Goal: Task Accomplishment & Management: Use online tool/utility

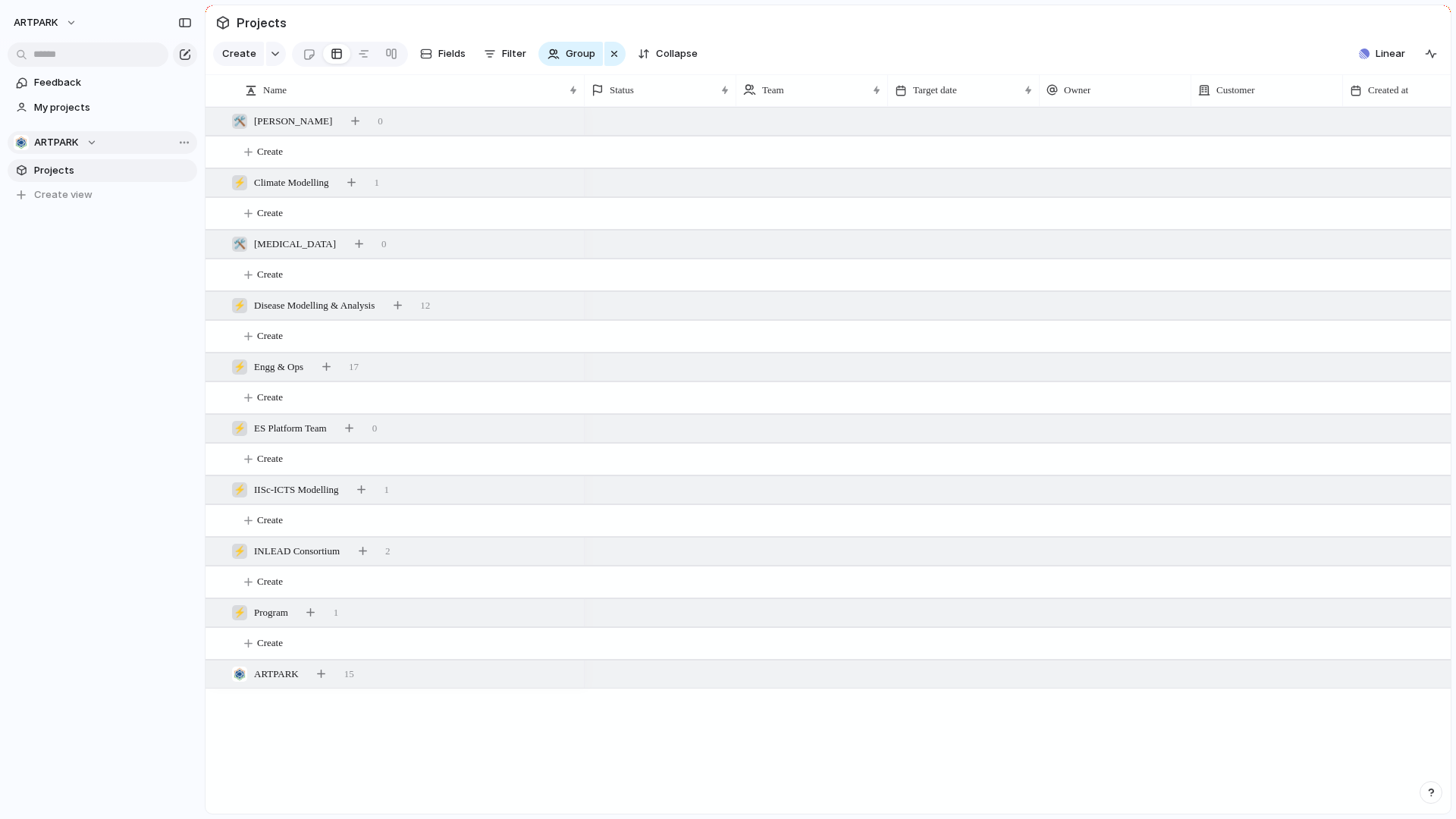
click at [57, 135] on span "ARTPARK" at bounding box center [56, 142] width 44 height 15
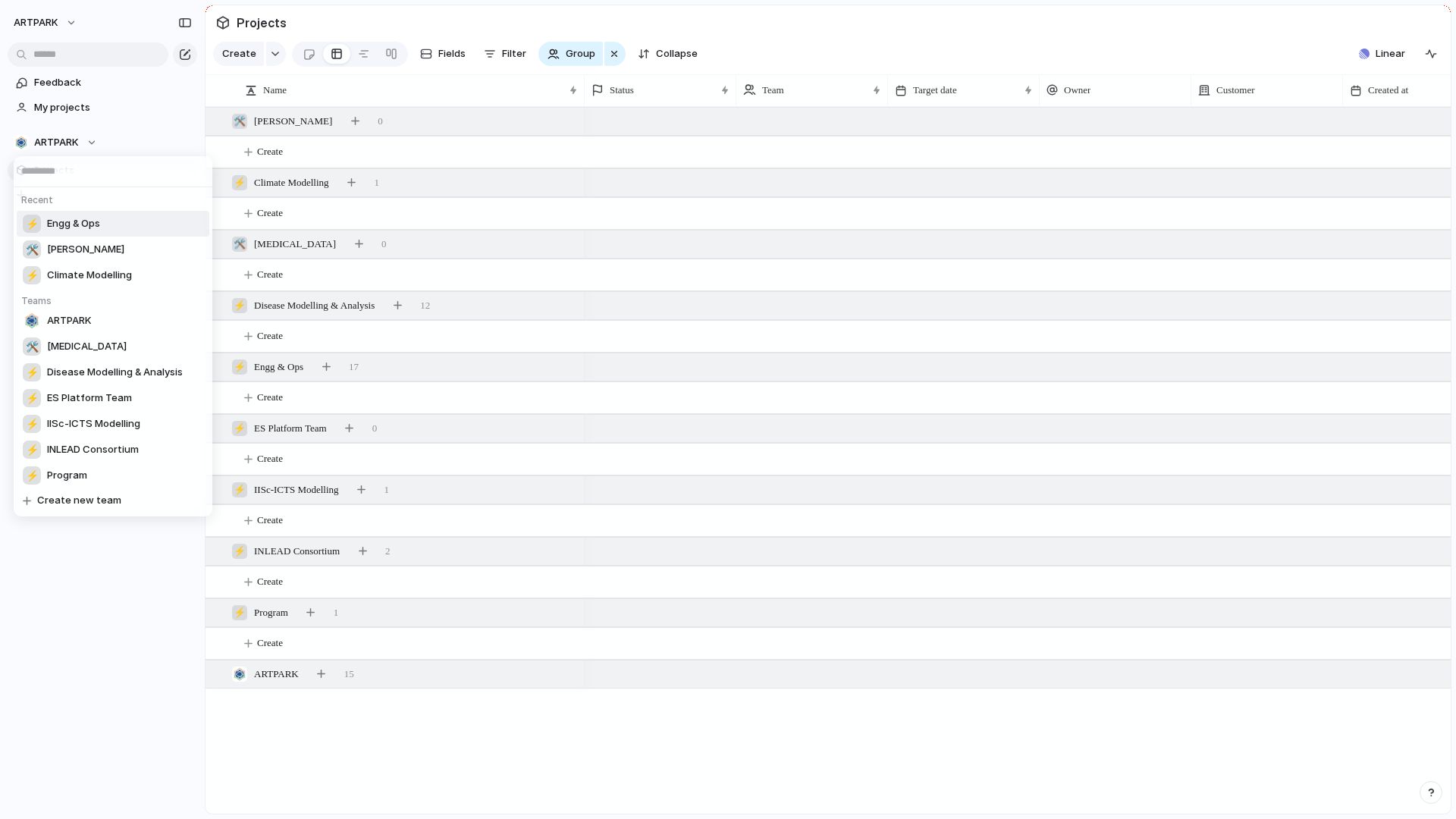
click at [61, 218] on span "Engg & Ops" at bounding box center [73, 223] width 53 height 15
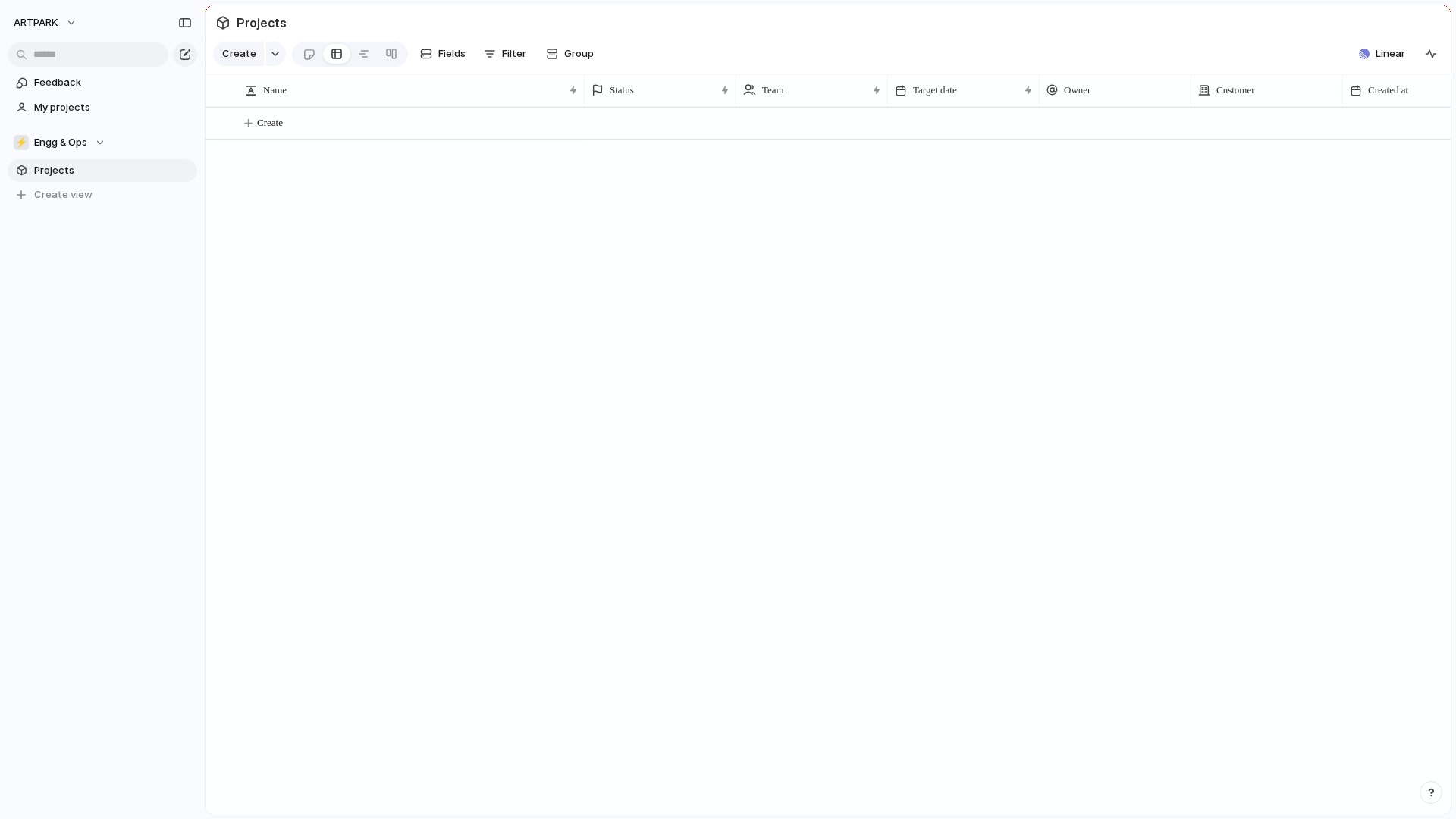
click at [1370, 33] on section "Projects" at bounding box center [827, 23] width 1245 height 34
click at [1374, 58] on button "Linear" at bounding box center [1382, 53] width 59 height 23
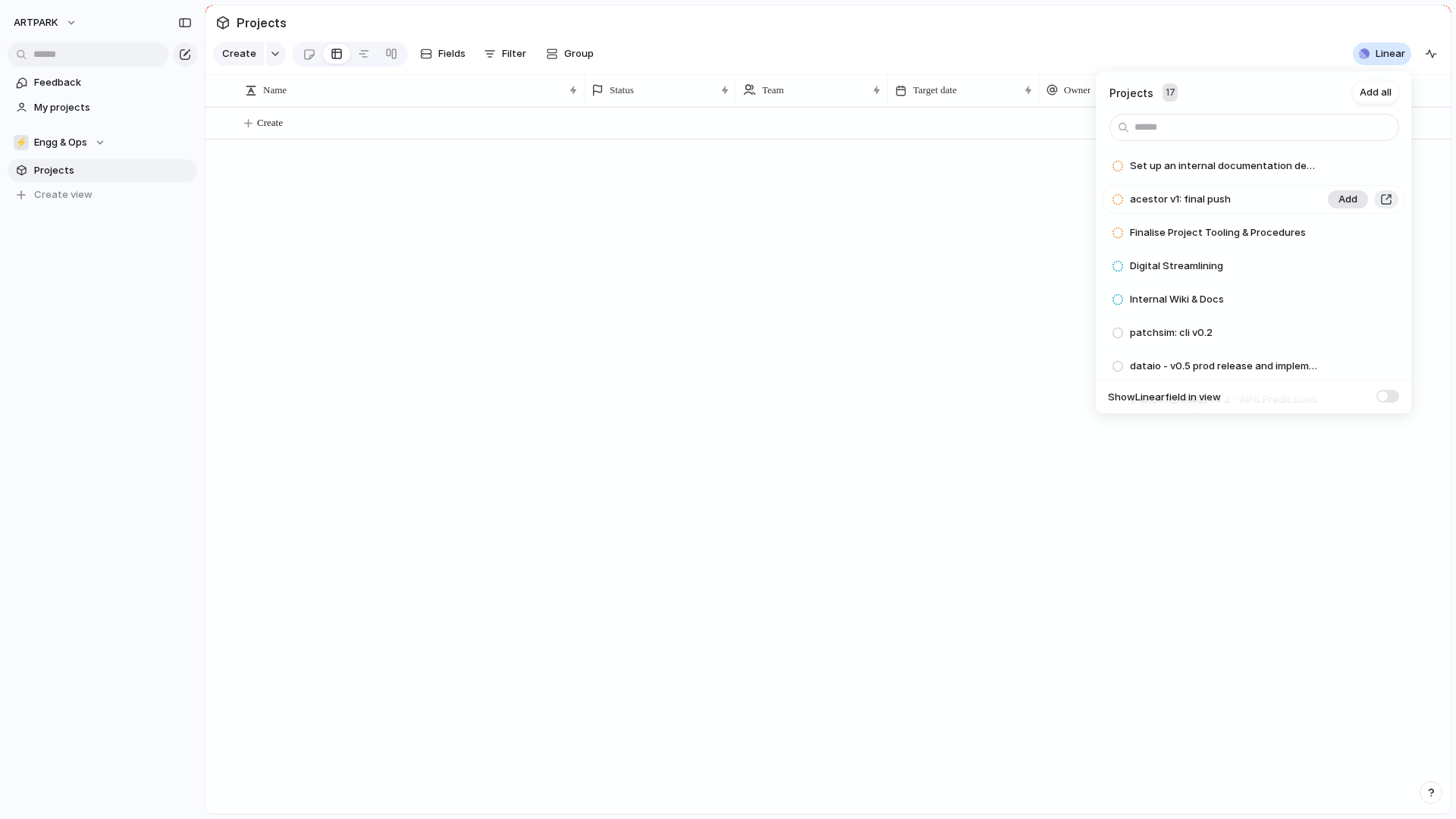
click at [1340, 200] on span "Add" at bounding box center [1347, 199] width 19 height 15
click at [1338, 202] on span "Add" at bounding box center [1347, 199] width 19 height 15
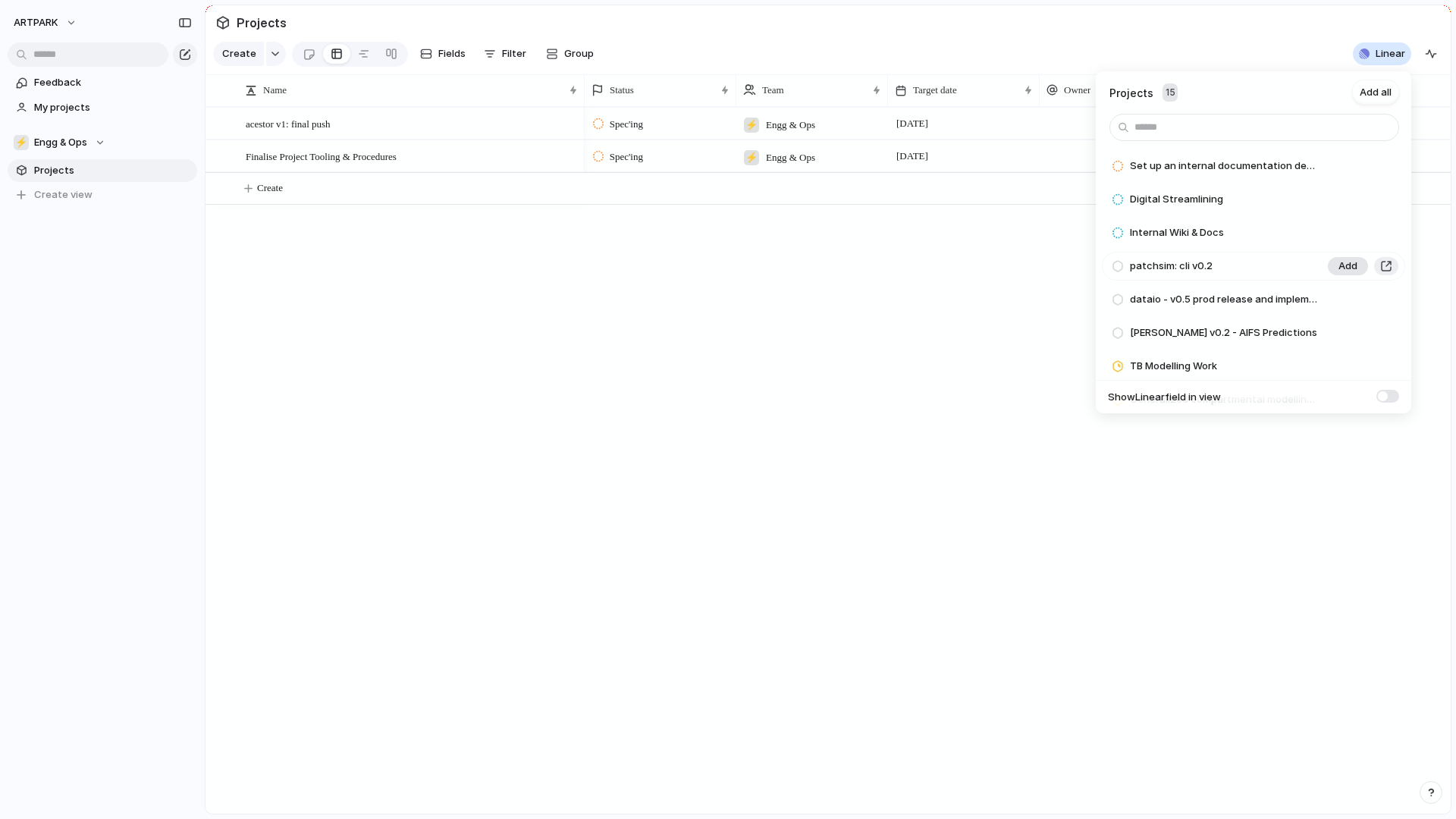
click at [1336, 260] on button "Add" at bounding box center [1347, 266] width 40 height 18
click at [1342, 266] on span "Add" at bounding box center [1347, 266] width 19 height 15
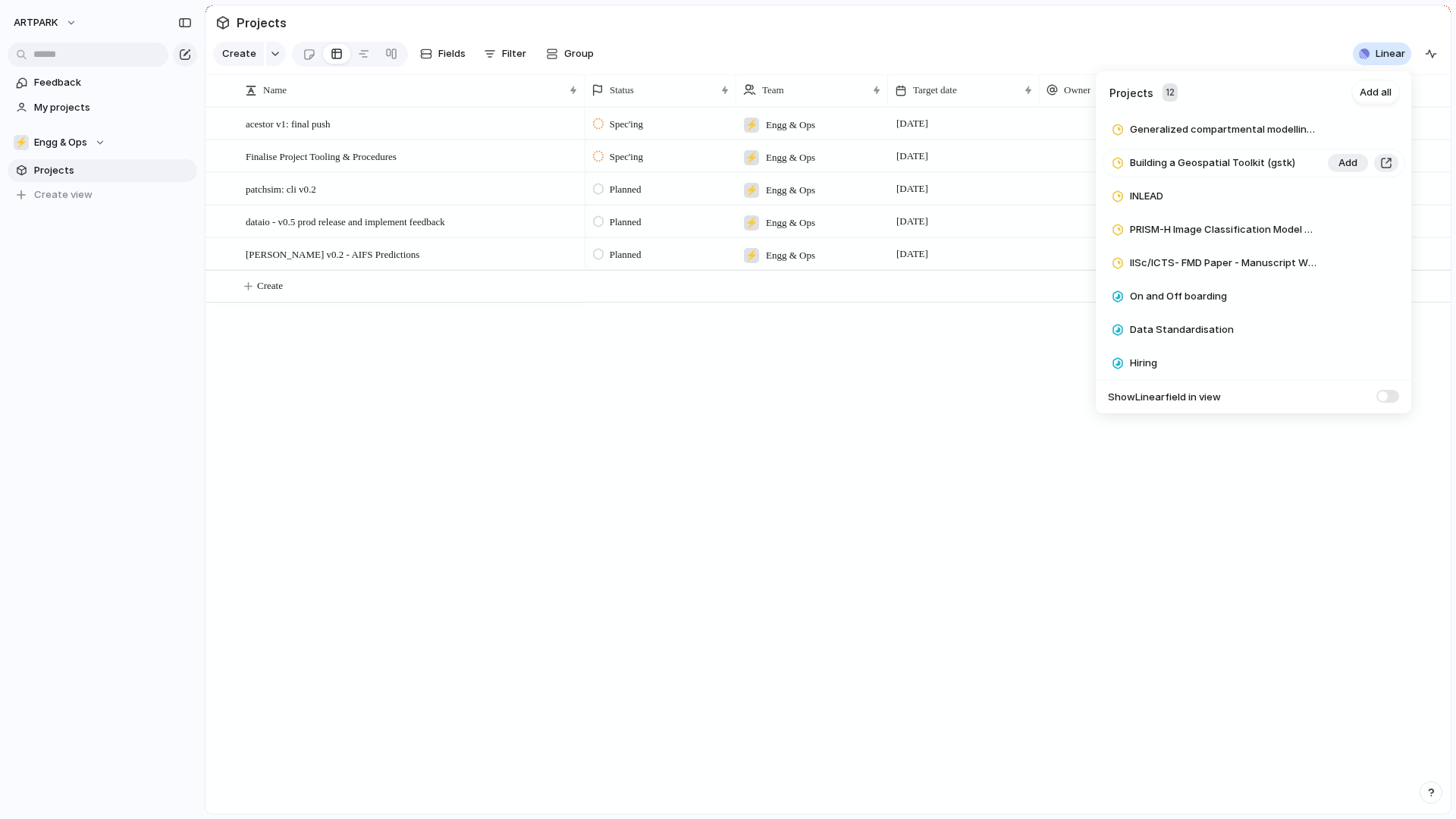
scroll to position [171, 0]
click at [1337, 297] on button "Add" at bounding box center [1347, 296] width 40 height 18
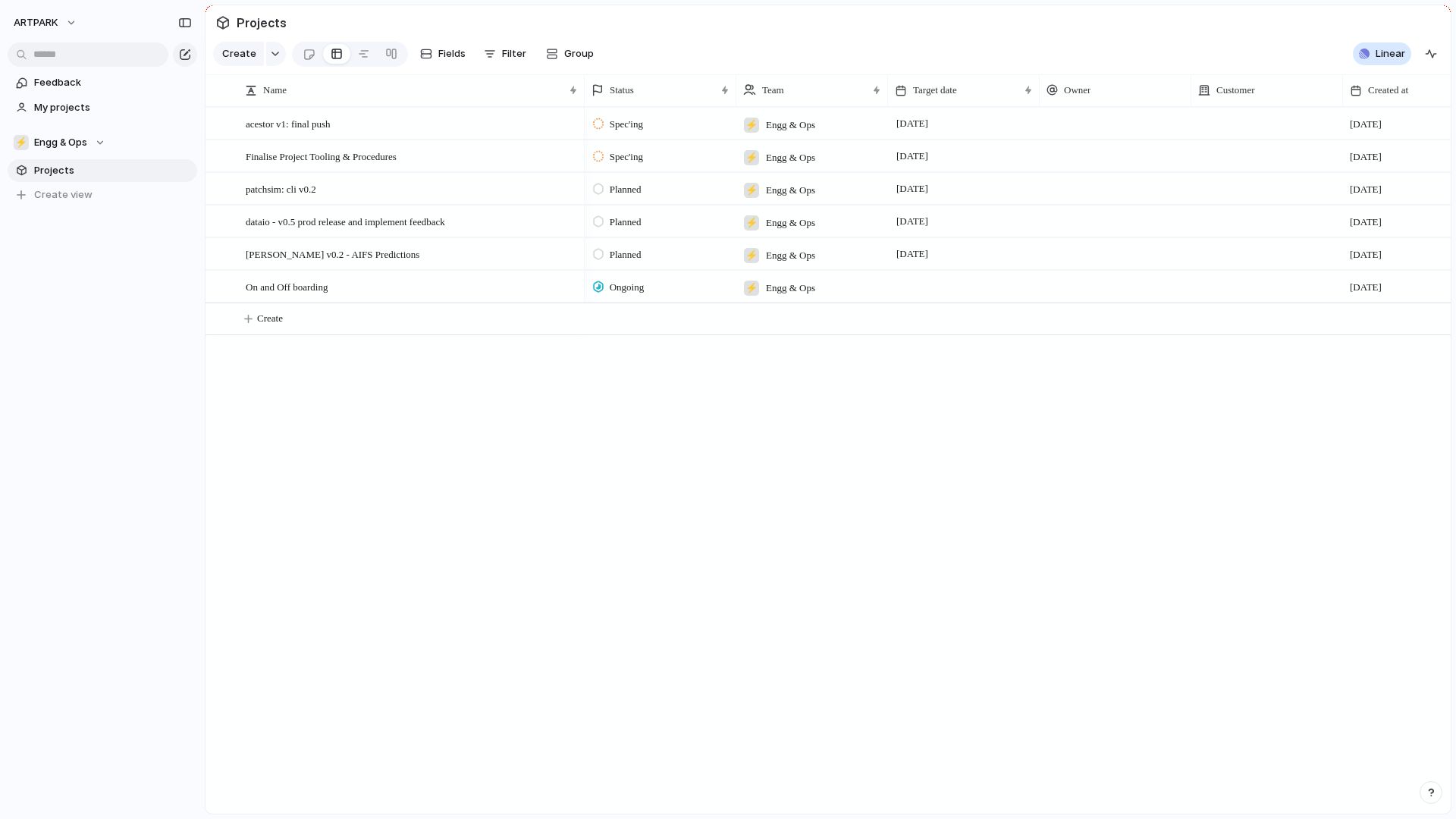
click at [912, 501] on div "Projects 11 Add all Set up an internal documentation deployment system Add Digi…" at bounding box center [728, 410] width 1456 height 819
click at [1384, 61] on button "Linear" at bounding box center [1382, 53] width 59 height 23
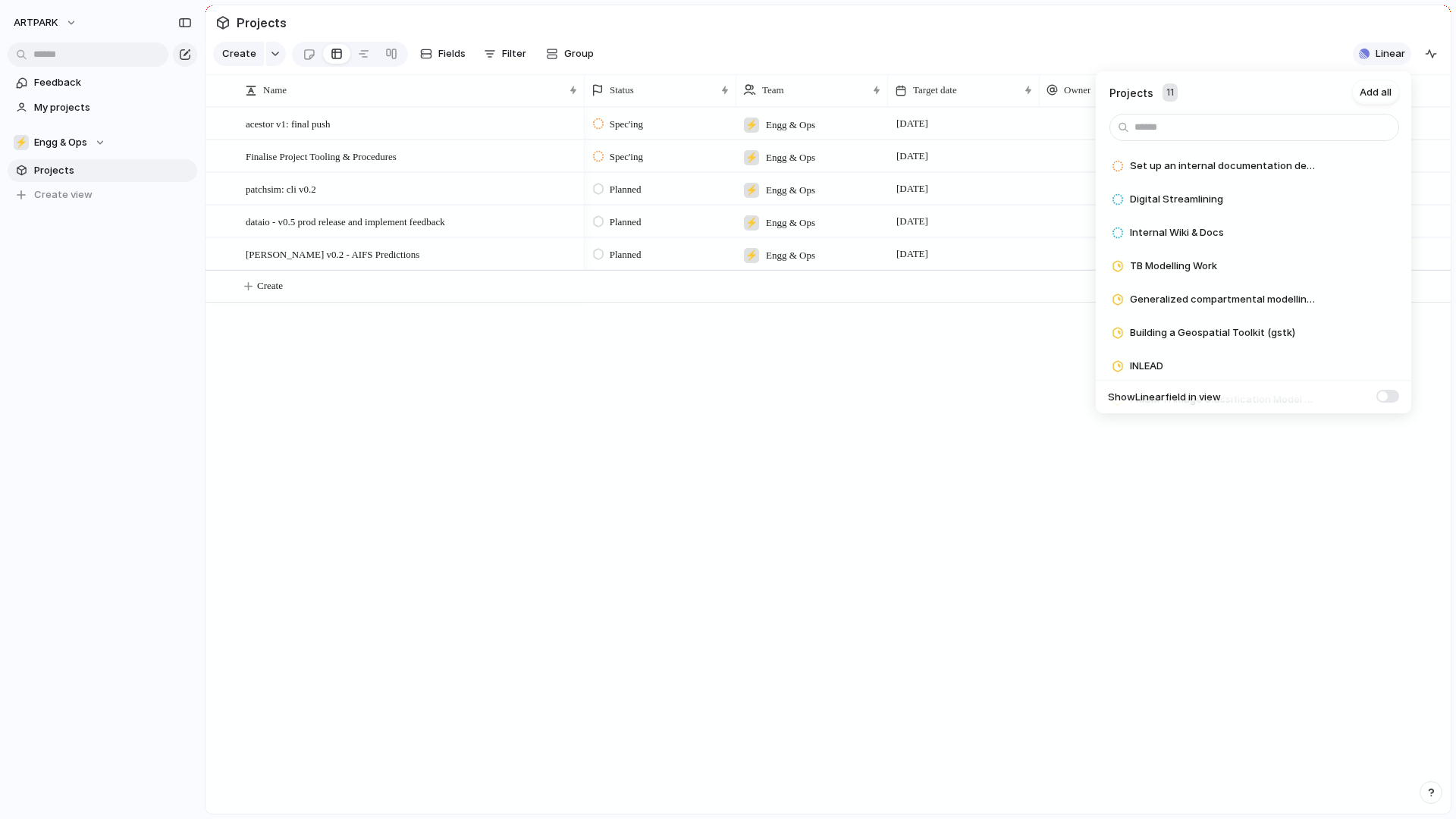
click at [1384, 61] on div "Projects 11 Add all Set up an internal documentation deployment system Add Digi…" at bounding box center [728, 410] width 1456 height 819
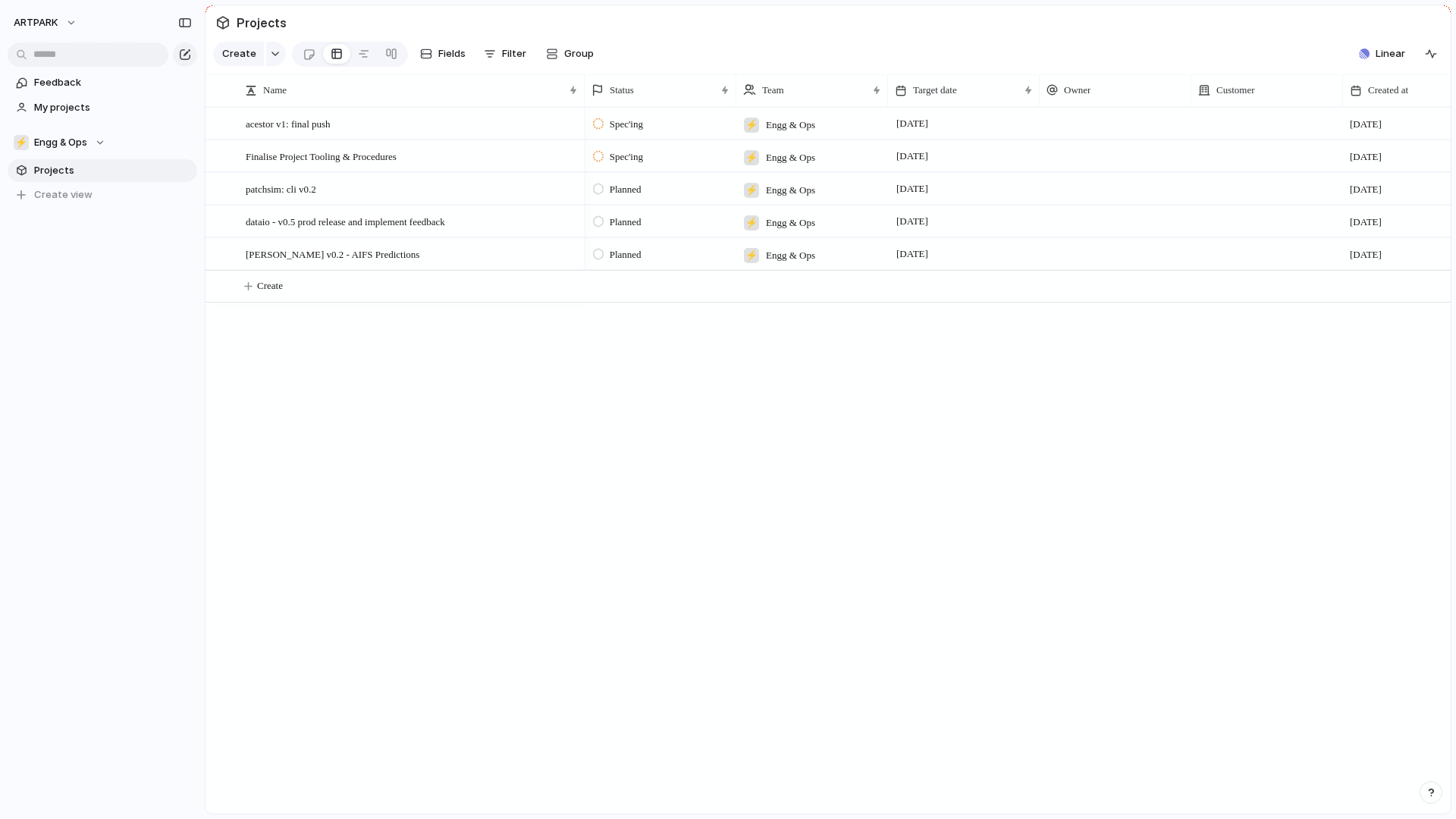
click at [273, 65] on div at bounding box center [276, 53] width 20 height 24
click at [54, 17] on span "ARTPARK" at bounding box center [35, 23] width 44 height 15
click at [54, 55] on span "Settings" at bounding box center [56, 57] width 42 height 15
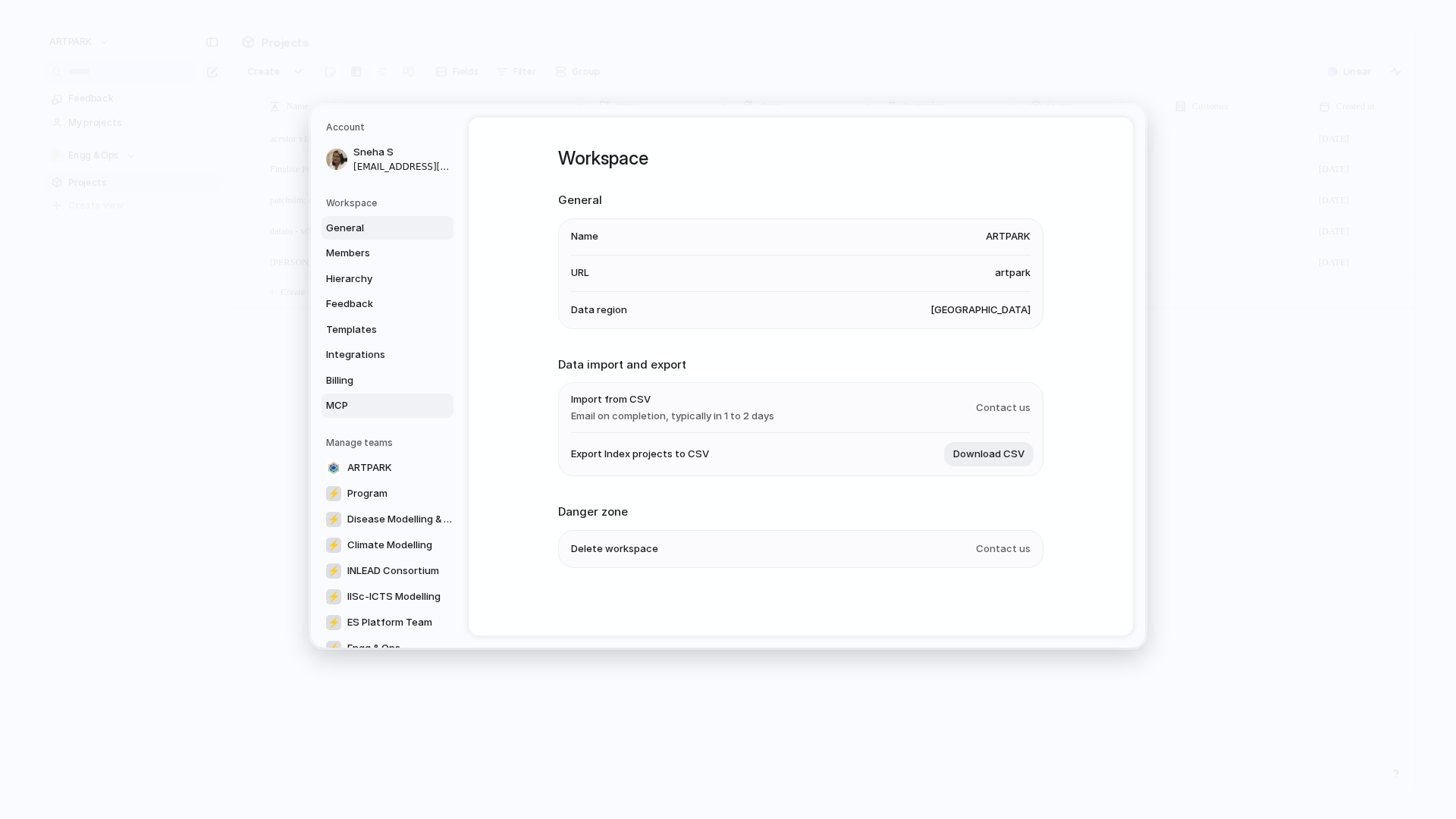
scroll to position [106, 0]
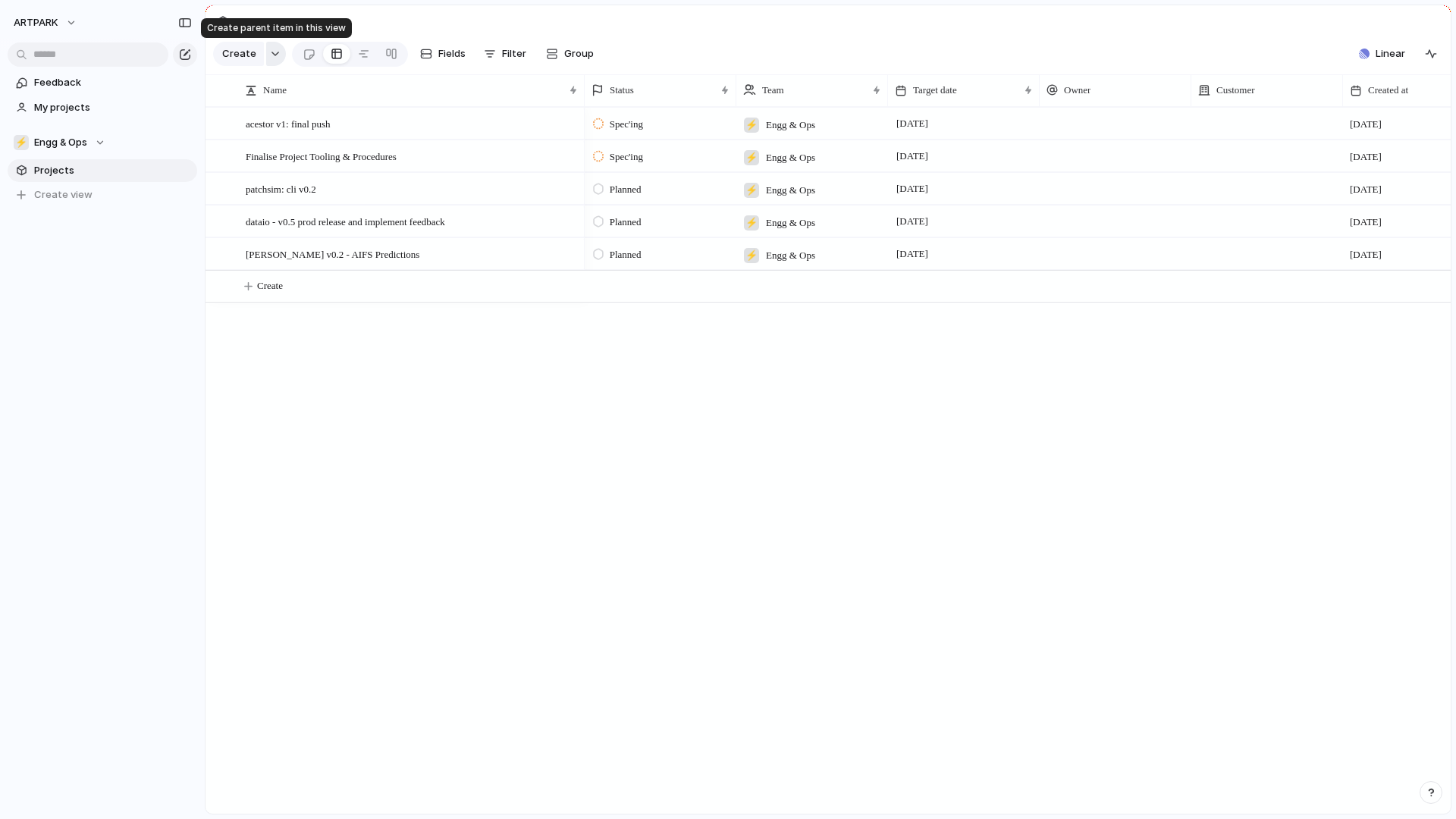
click at [279, 53] on button "button" at bounding box center [276, 53] width 20 height 24
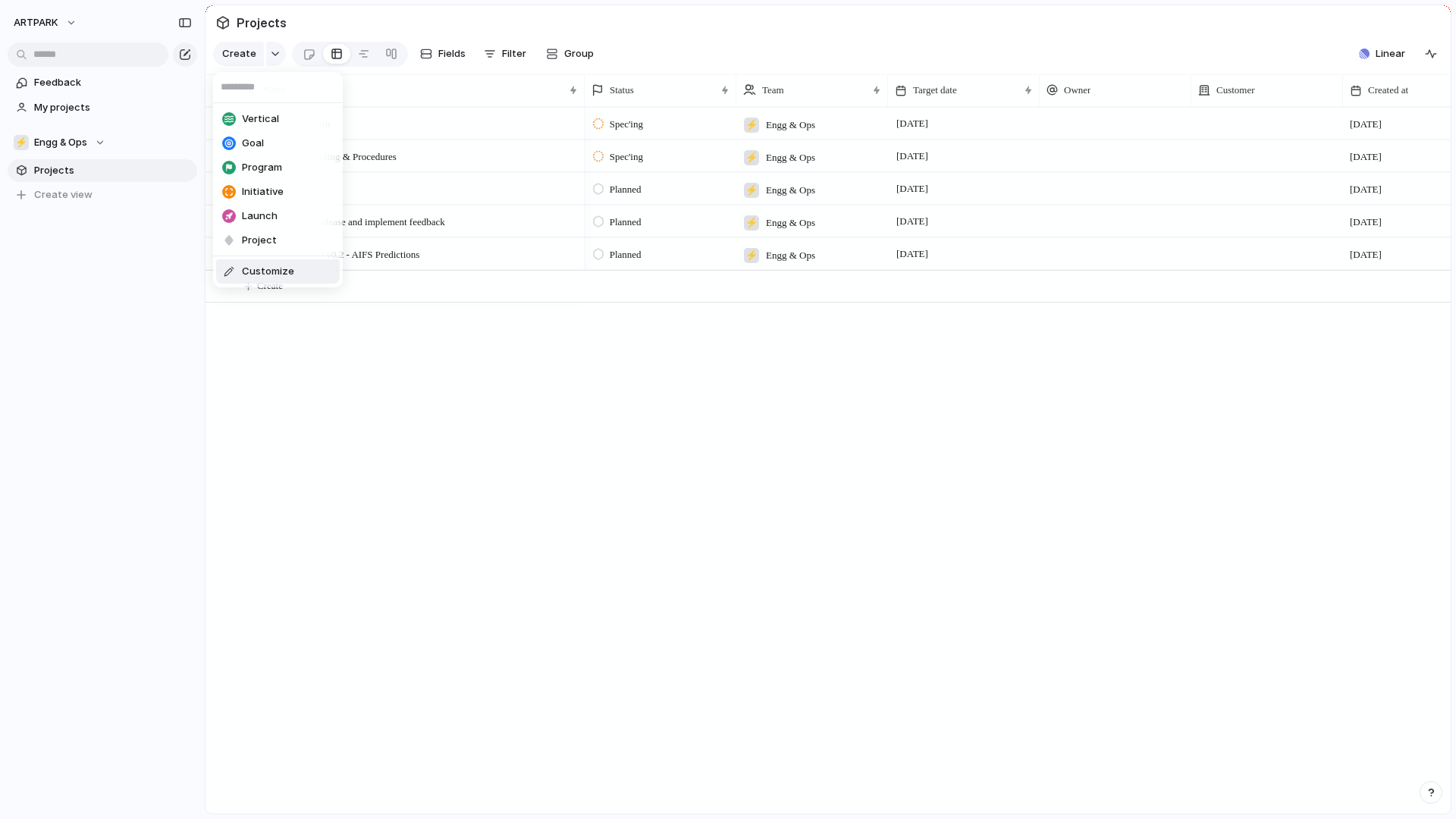
click at [271, 271] on span "Customize" at bounding box center [268, 271] width 52 height 15
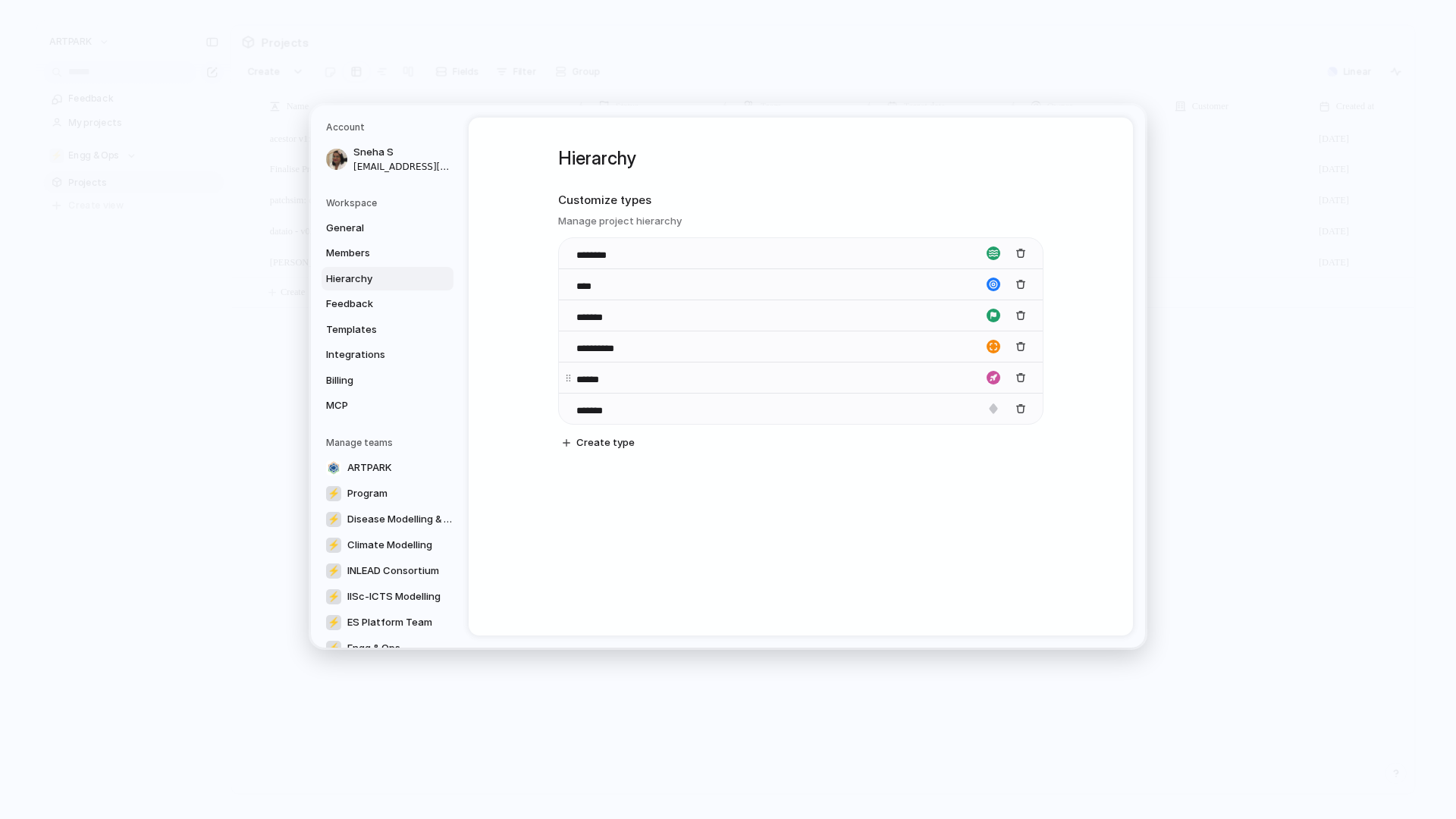
click at [868, 373] on div "******" at bounding box center [800, 377] width 484 height 31
click at [595, 376] on input "******" at bounding box center [602, 380] width 53 height 15
type input "********"
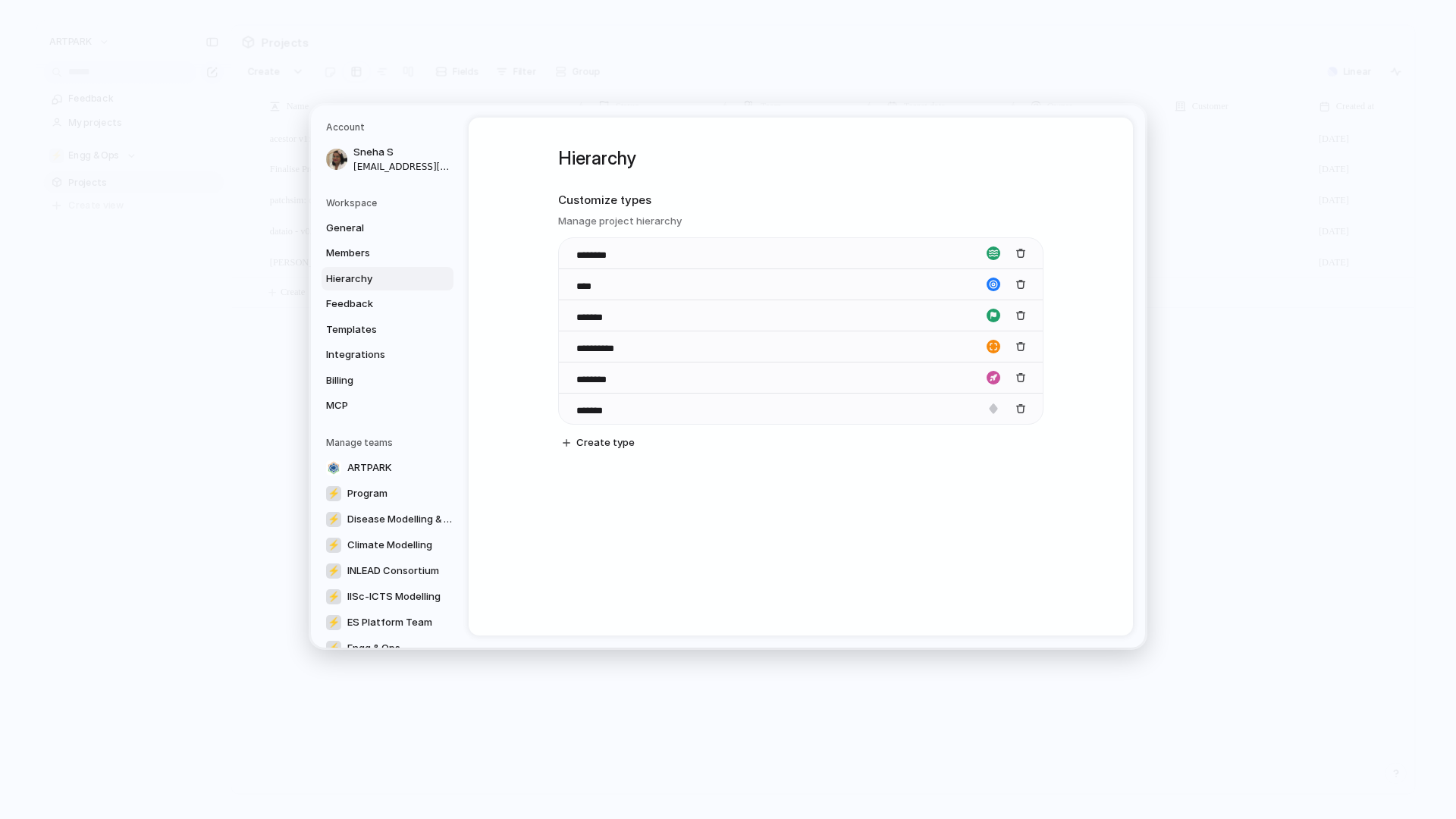
click at [810, 566] on div "**********" at bounding box center [800, 376] width 665 height 518
click at [773, 341] on div "**********" at bounding box center [800, 346] width 484 height 31
click at [674, 493] on div "**********" at bounding box center [800, 313] width 486 height 391
click at [643, 345] on div "**********" at bounding box center [800, 346] width 484 height 31
click at [513, 534] on div "**********" at bounding box center [800, 376] width 665 height 518
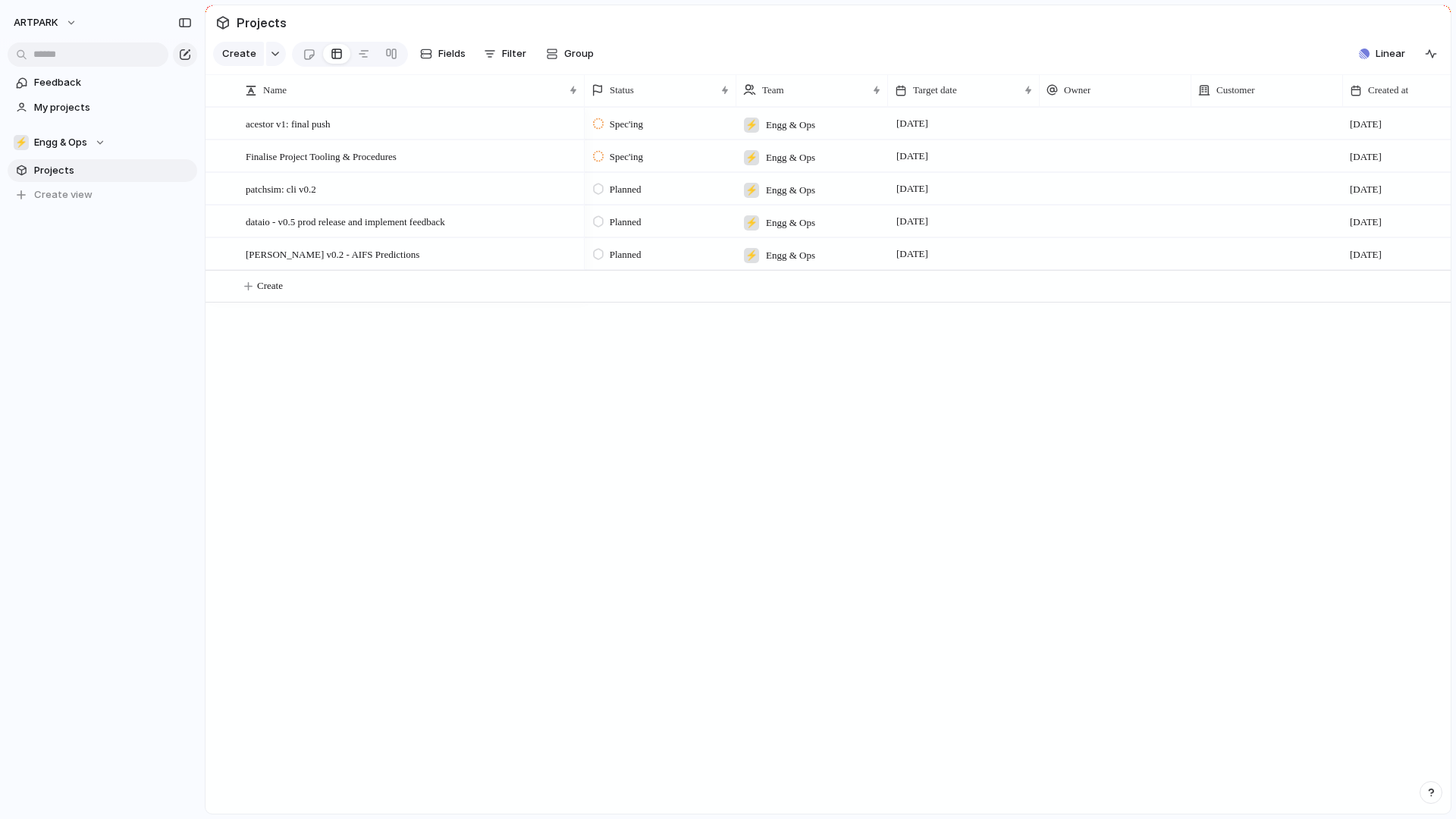
click at [1388, 32] on section "Projects" at bounding box center [827, 23] width 1245 height 34
click at [1378, 47] on span "Linear" at bounding box center [1390, 53] width 30 height 15
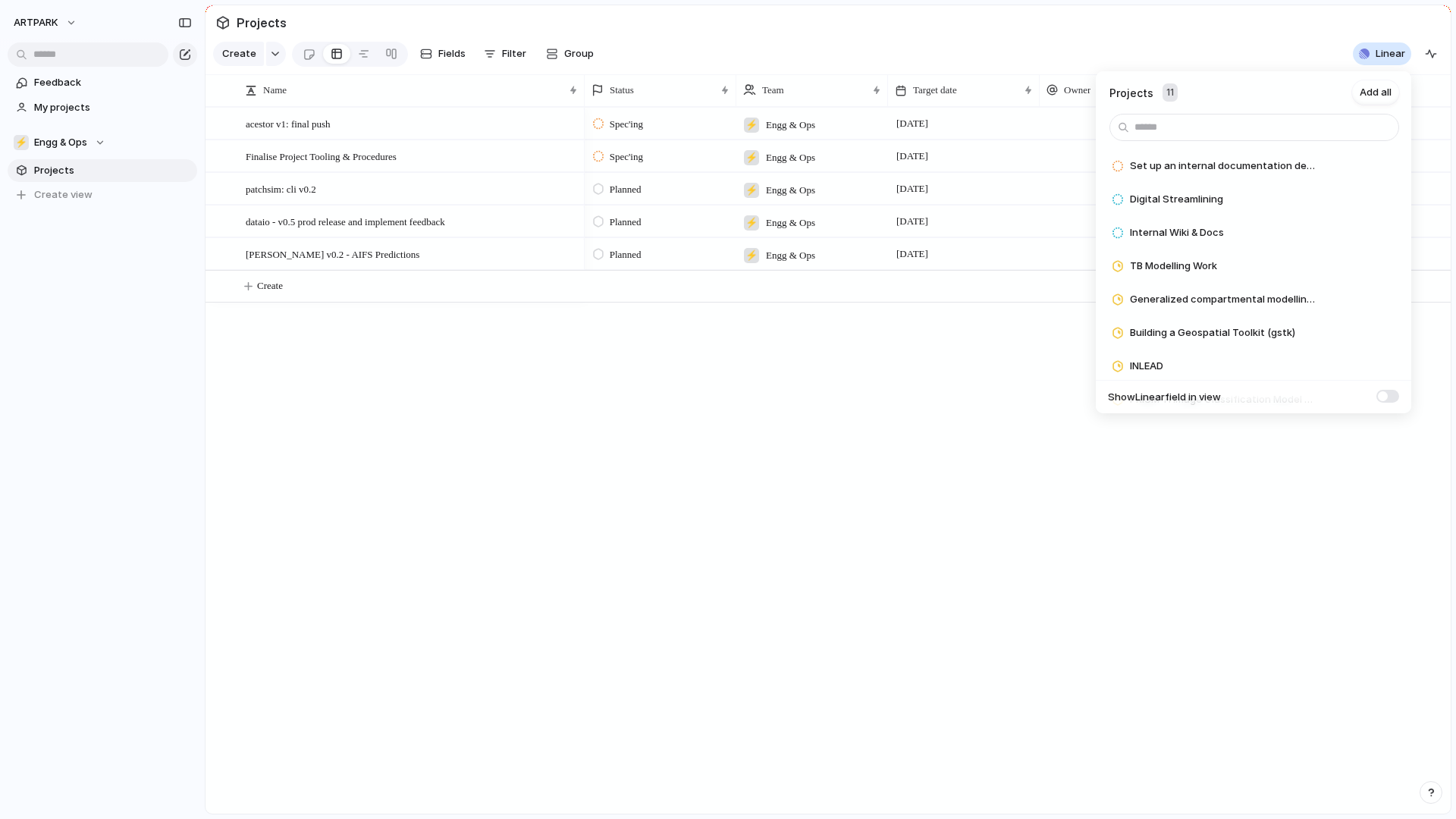
click at [1237, 52] on div "Projects 11 Add all Set up an internal documentation deployment system Add Digi…" at bounding box center [728, 410] width 1456 height 819
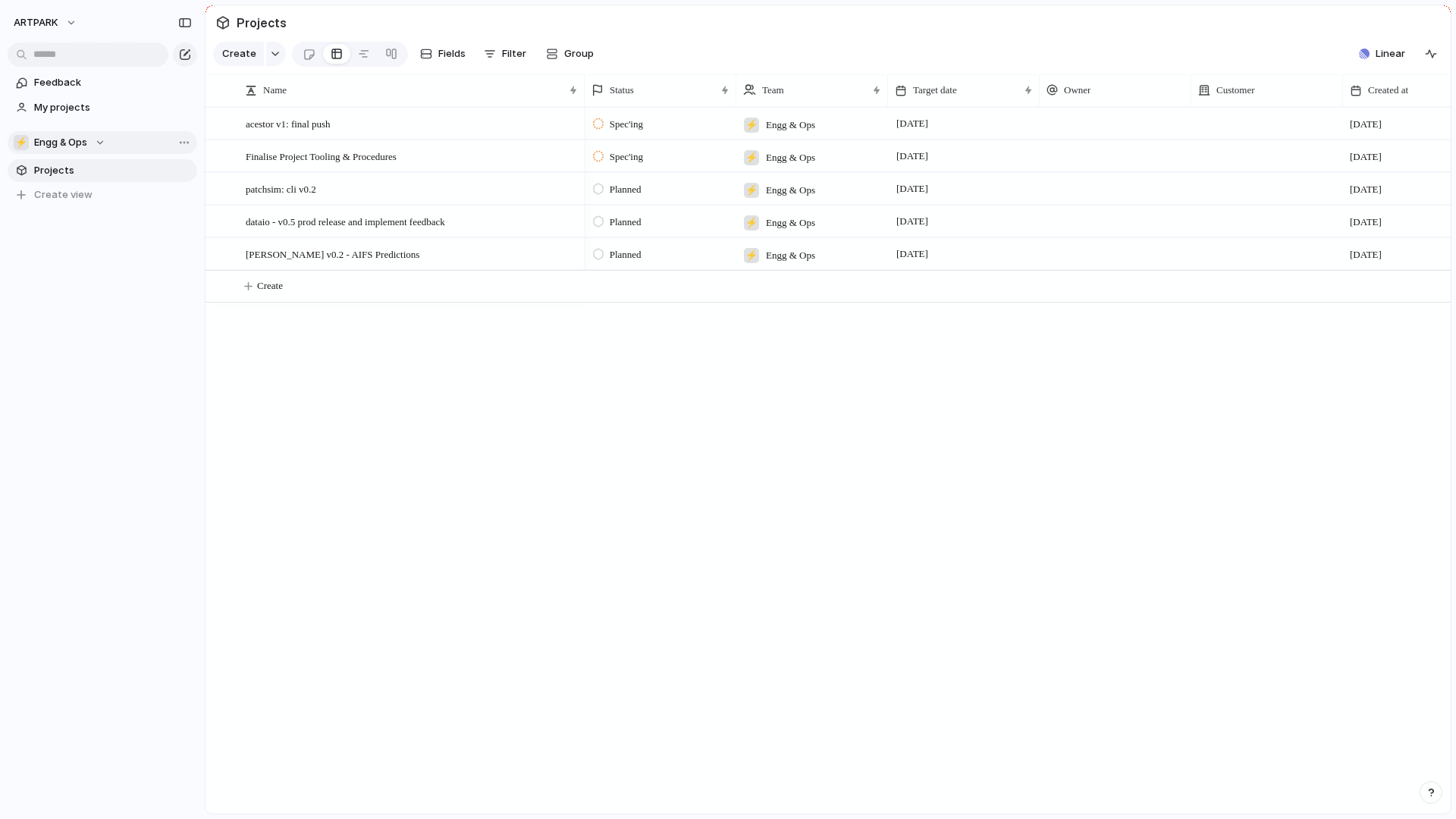
click at [76, 144] on span "Engg & Ops" at bounding box center [61, 142] width 53 height 15
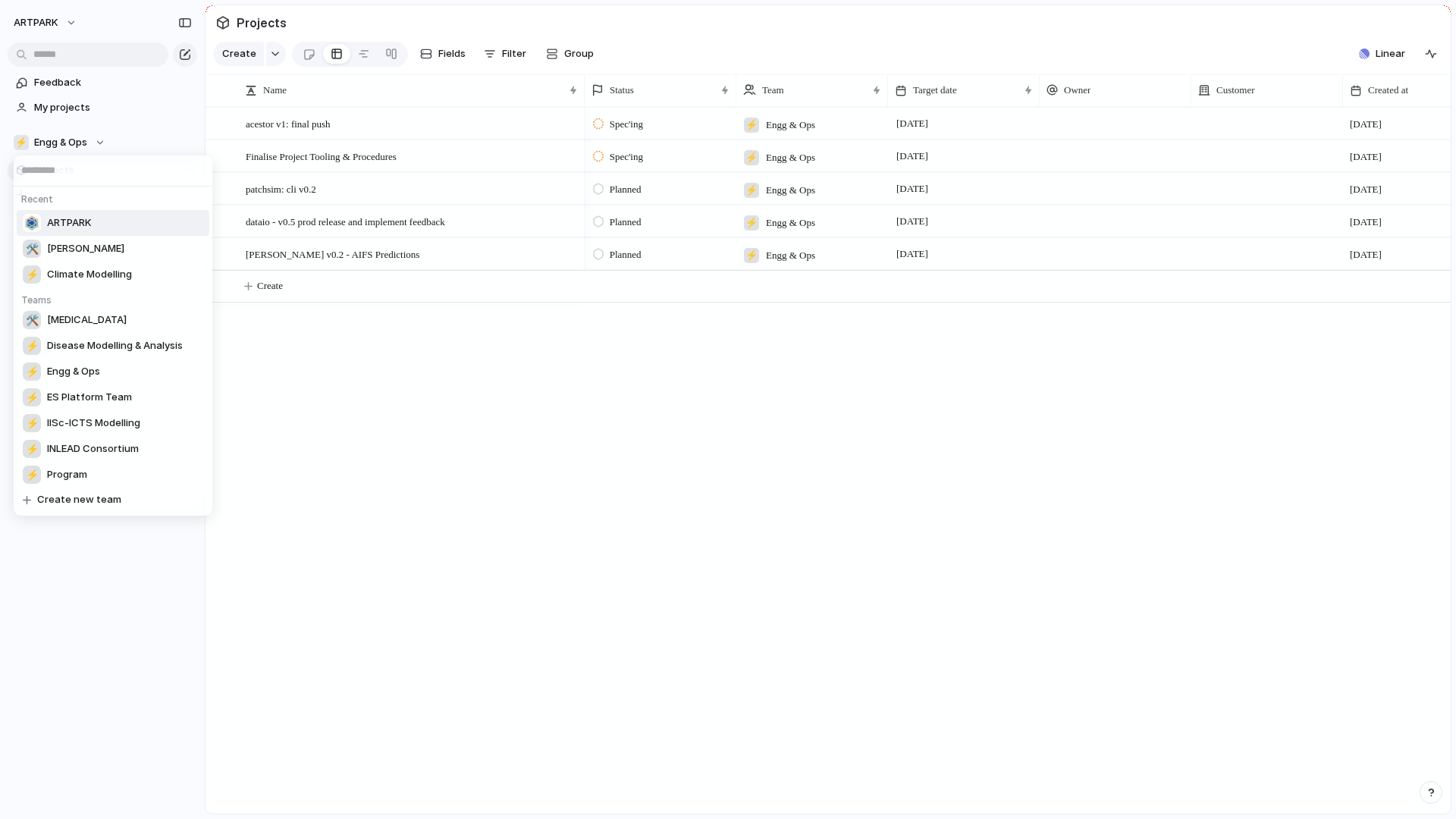
click at [85, 221] on span "ARTPARK" at bounding box center [69, 222] width 44 height 15
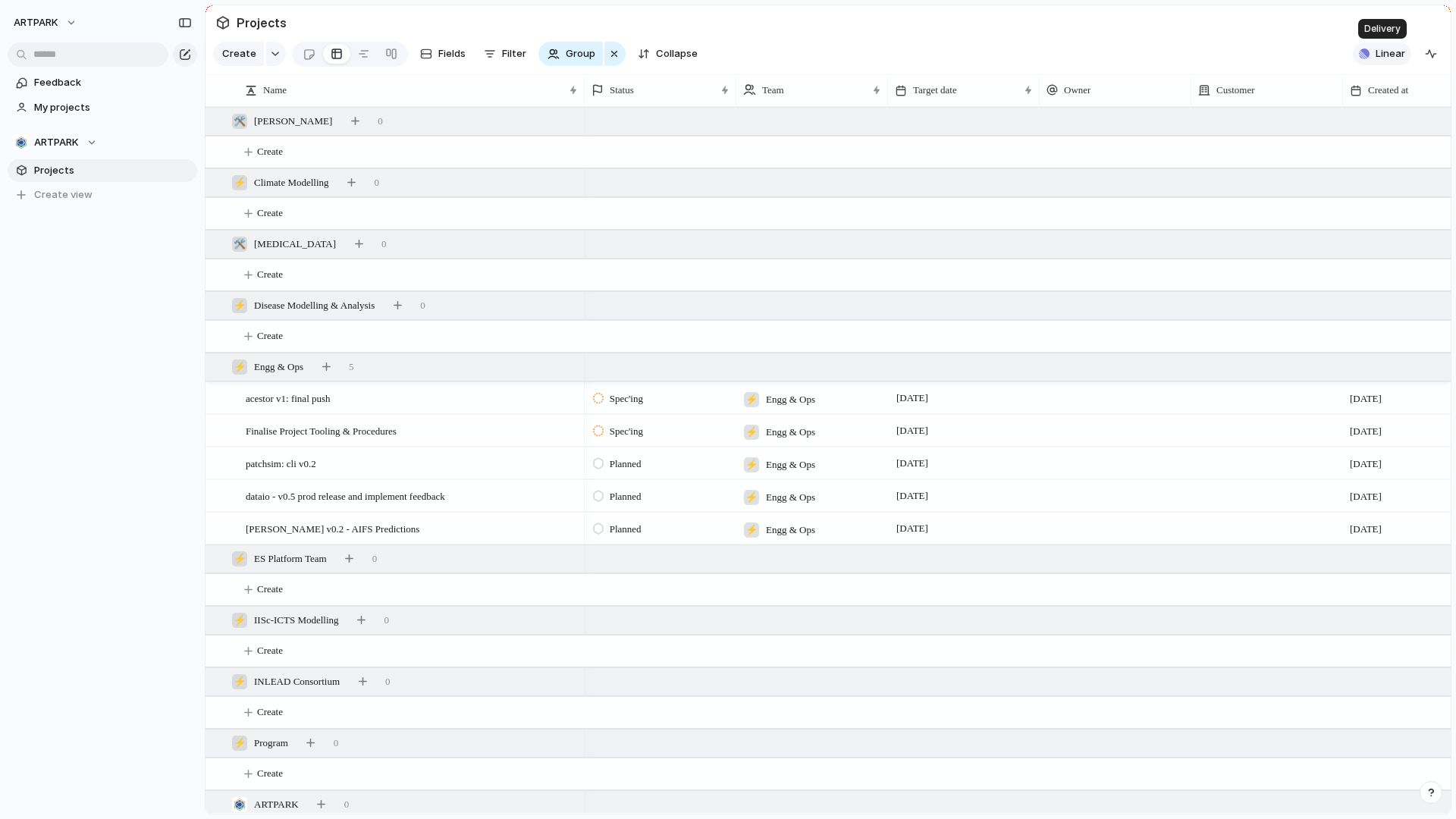
click at [1386, 60] on span "Linear" at bounding box center [1390, 53] width 30 height 15
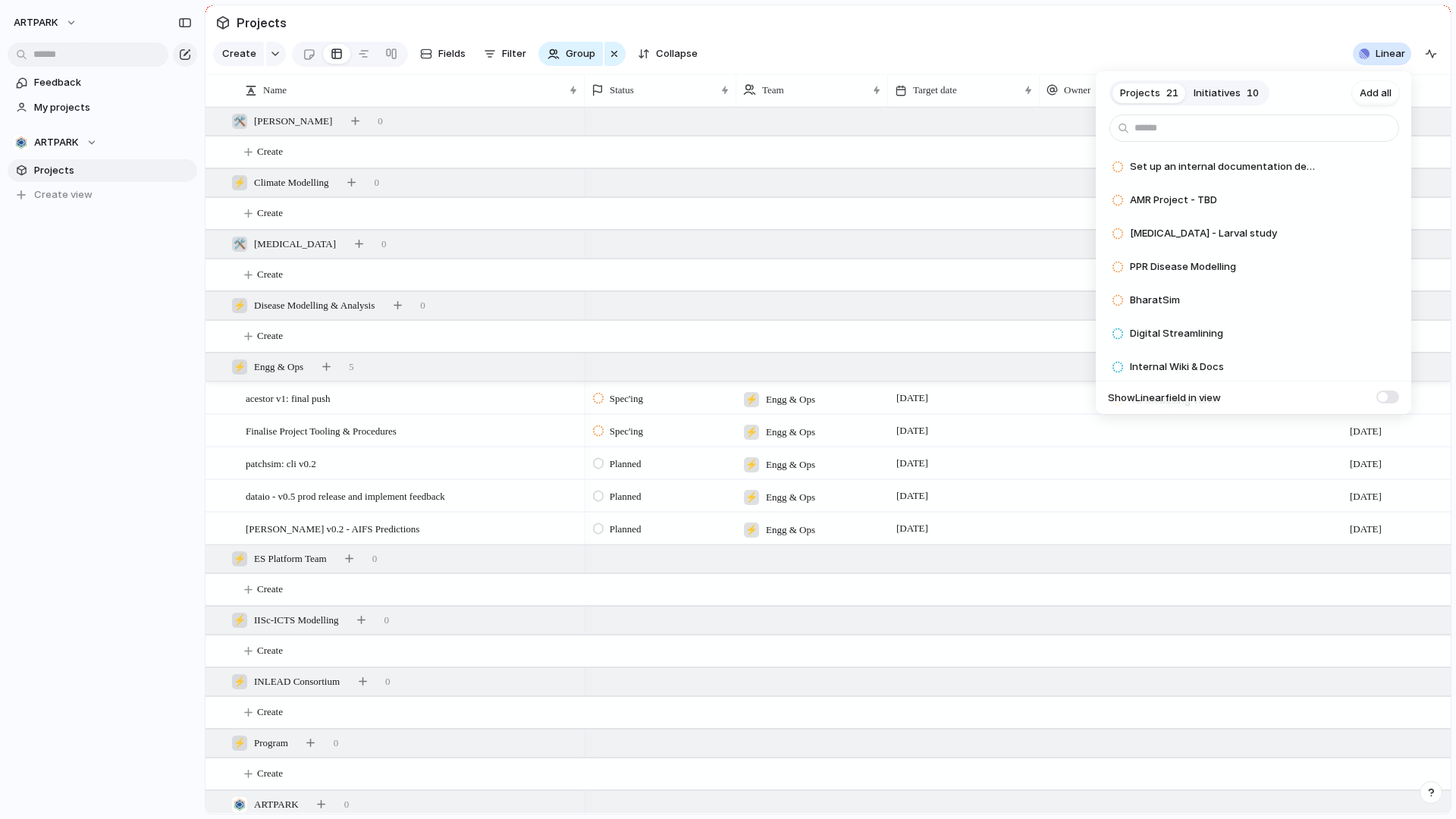
click at [1243, 84] on button "Initiatives 10" at bounding box center [1225, 93] width 80 height 24
click at [1357, 171] on button "Add" at bounding box center [1347, 166] width 40 height 18
click at [1300, 44] on div "Projects 15 Initiatives 9 Add all Dataset Management System v3.0 Add Heatwave E…" at bounding box center [728, 410] width 1456 height 819
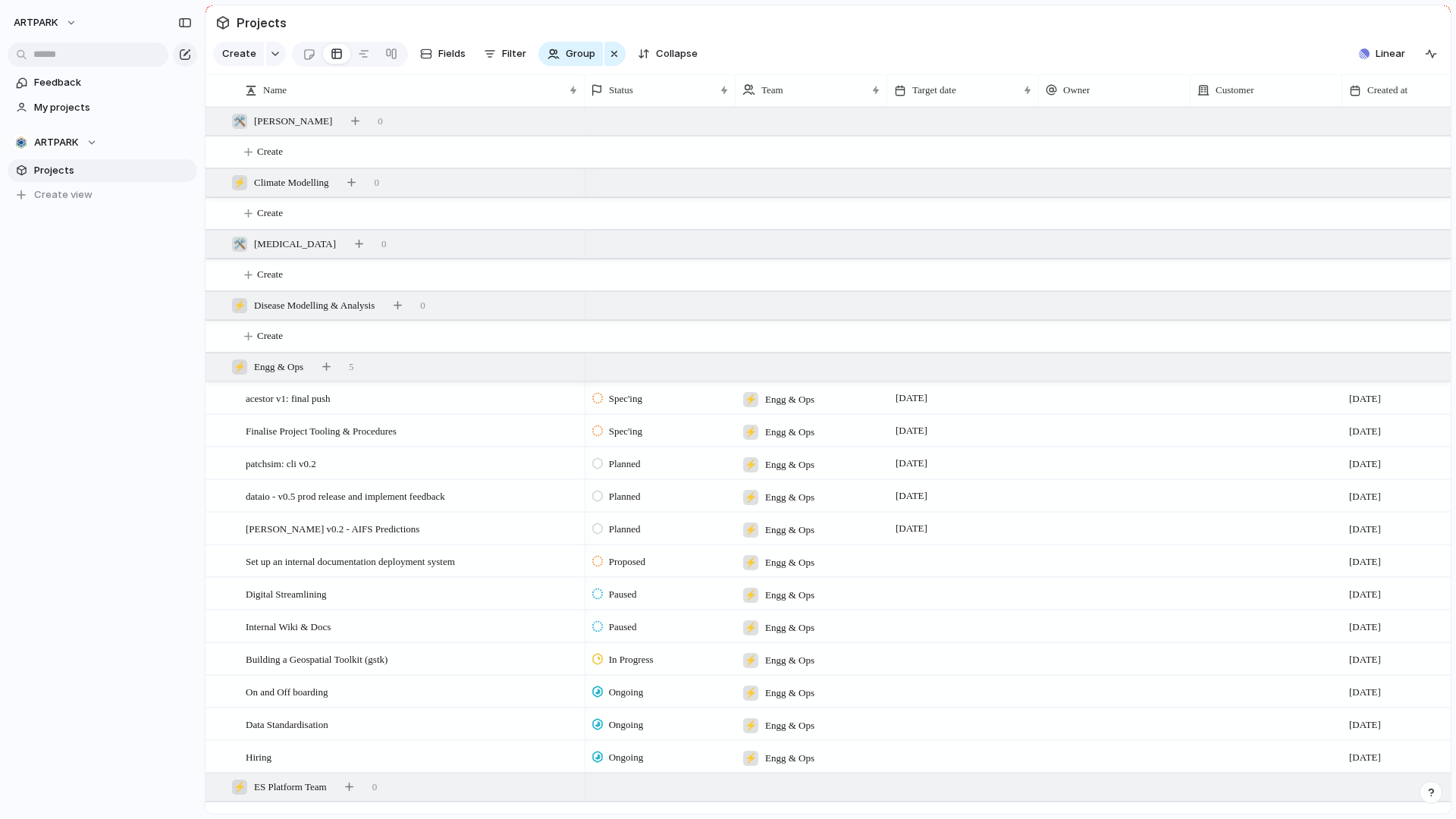
scroll to position [233, 0]
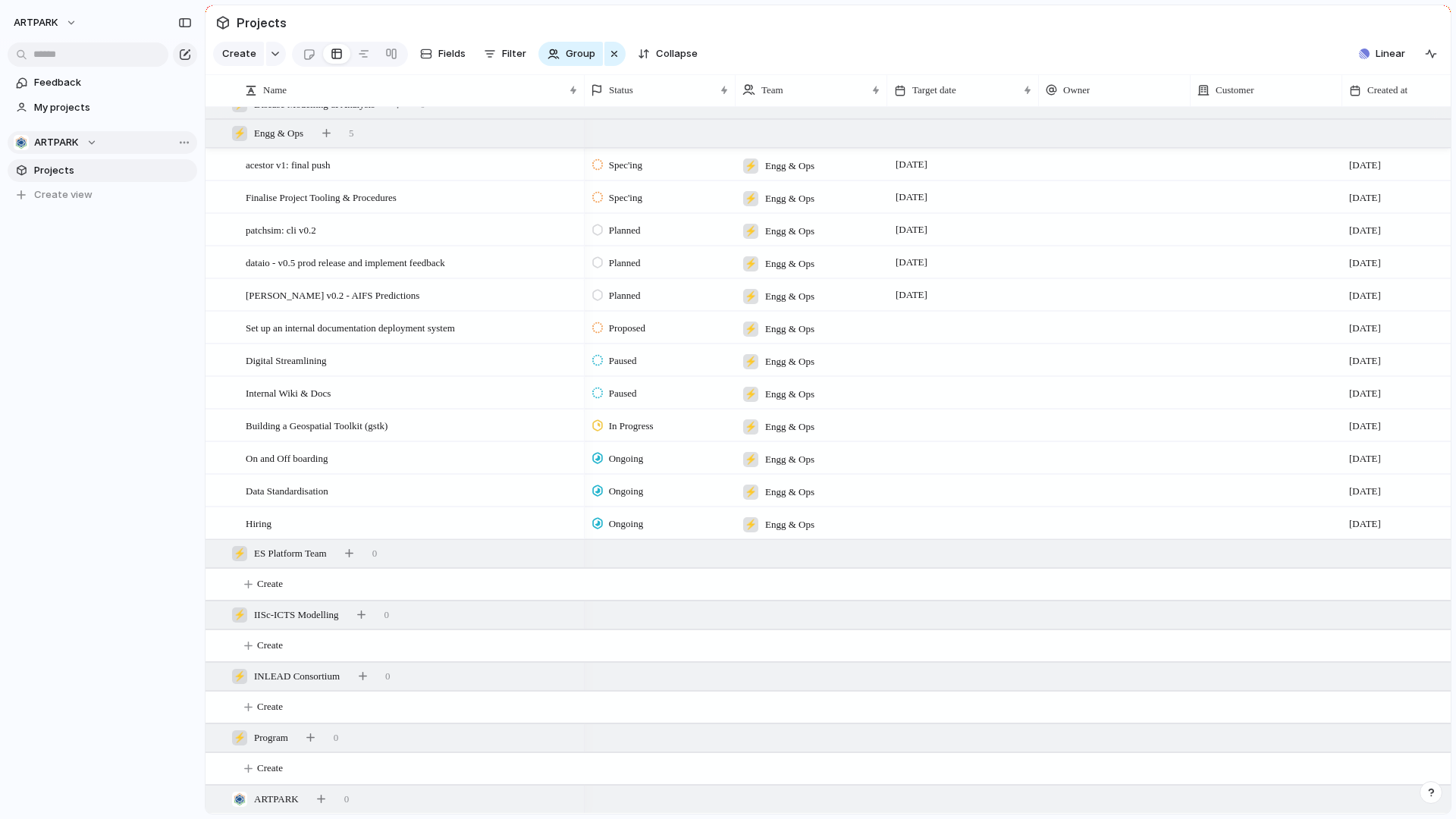
click at [63, 137] on span "ARTPARK" at bounding box center [56, 142] width 44 height 15
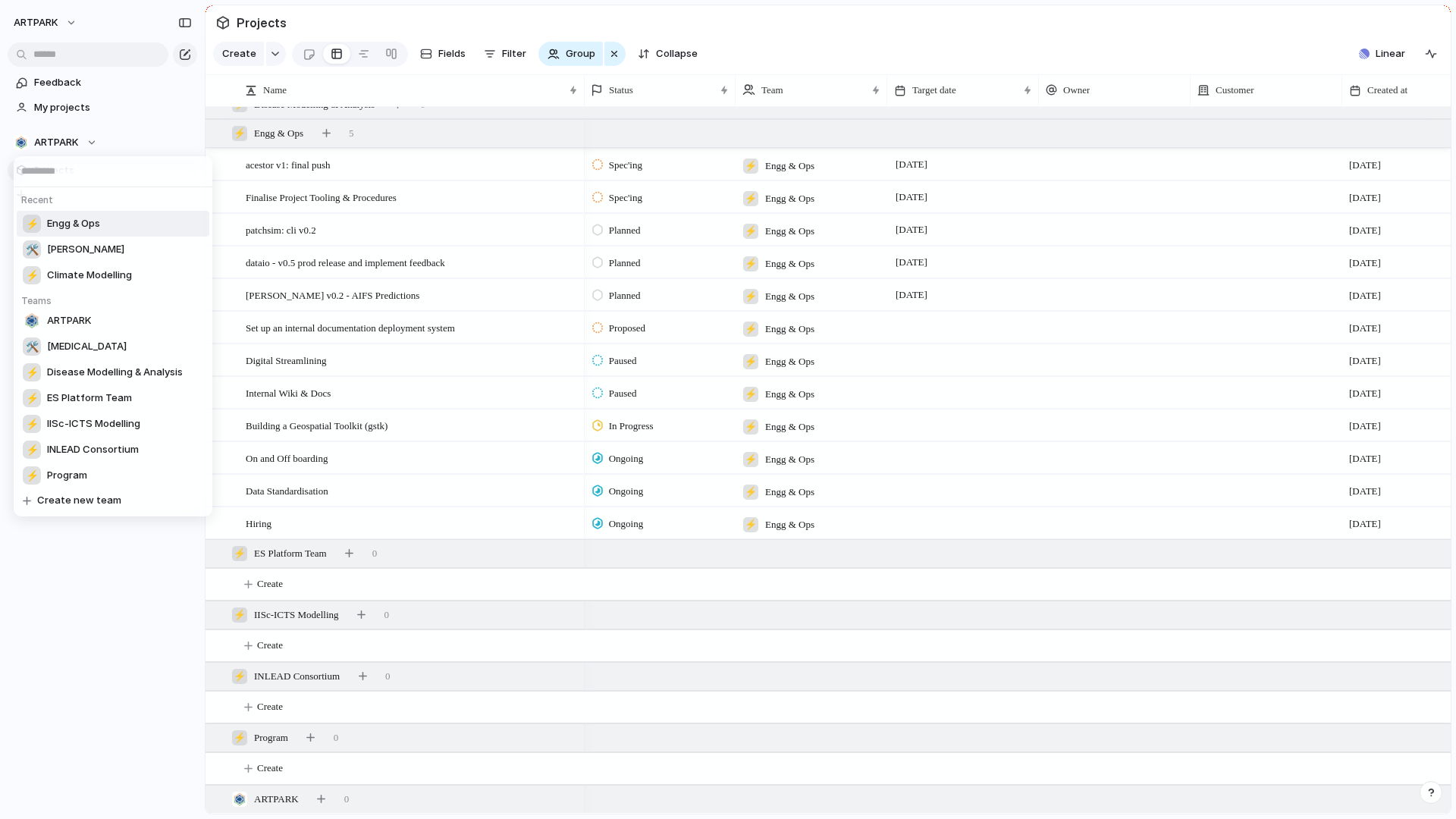
click at [113, 228] on li "⚡ Engg & Ops" at bounding box center [112, 223] width 193 height 26
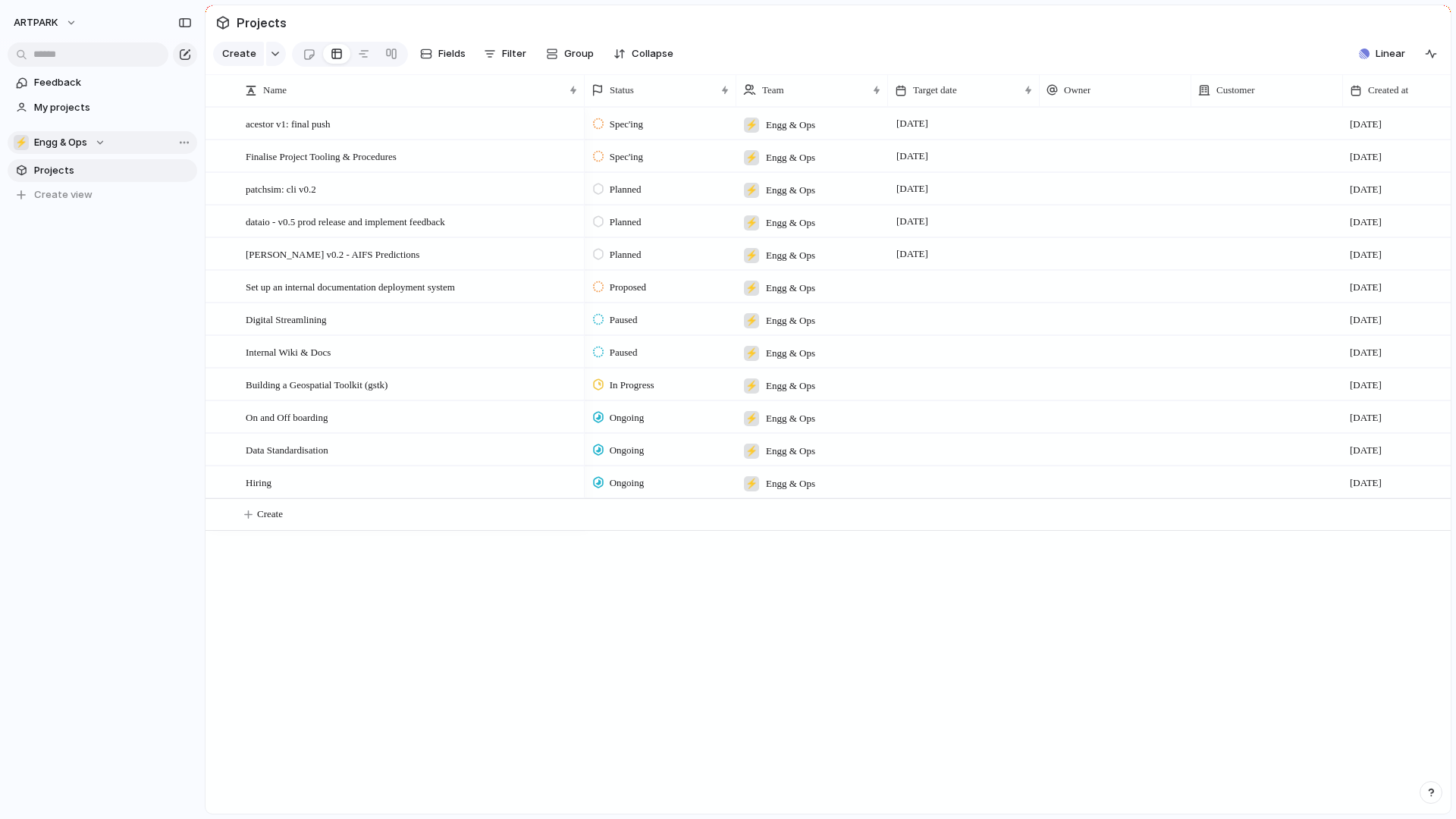
click at [104, 143] on div "⚡ Engg & Ops" at bounding box center [59, 142] width 91 height 15
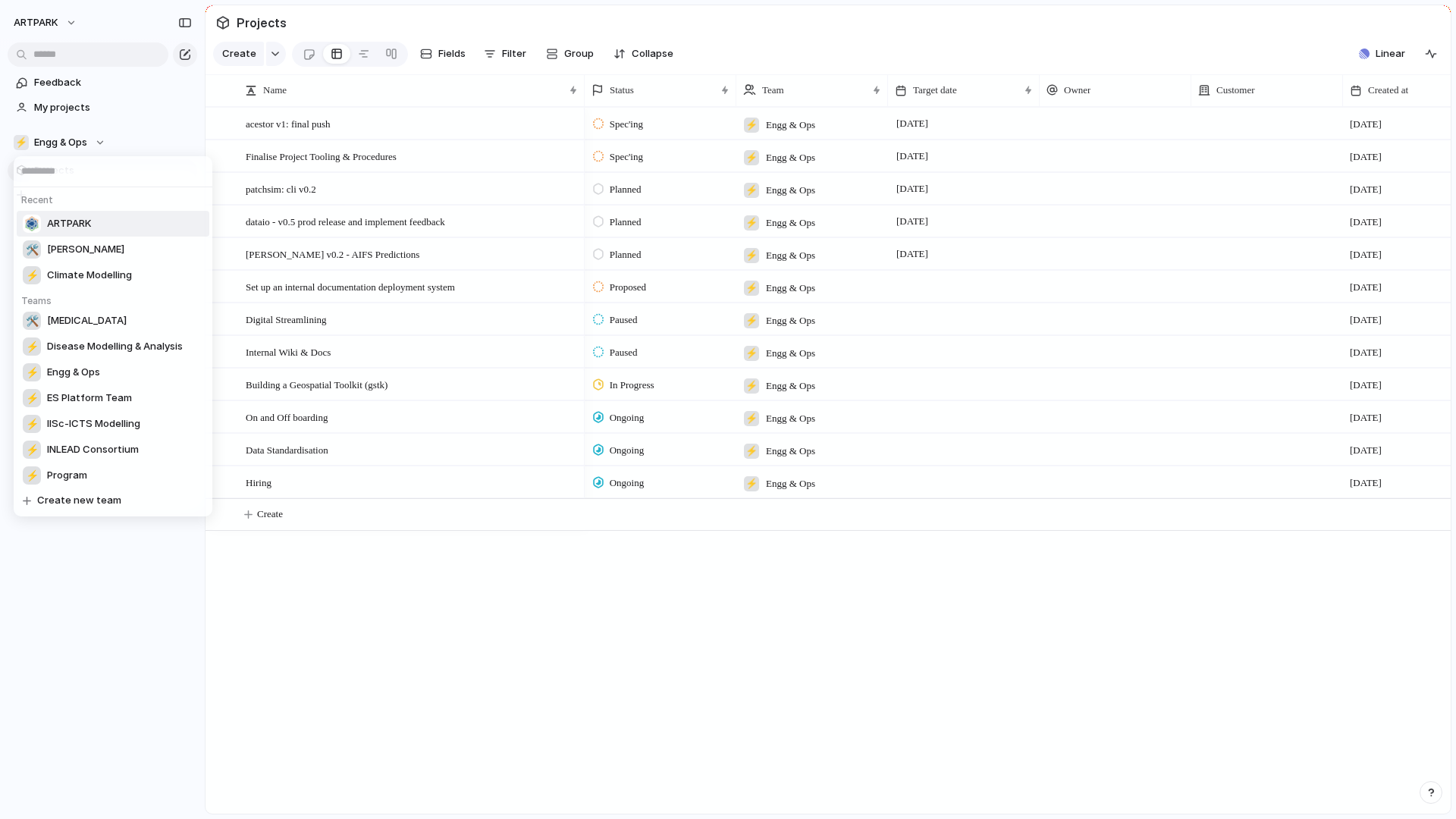
click at [74, 230] on span "ARTPARK" at bounding box center [69, 223] width 44 height 15
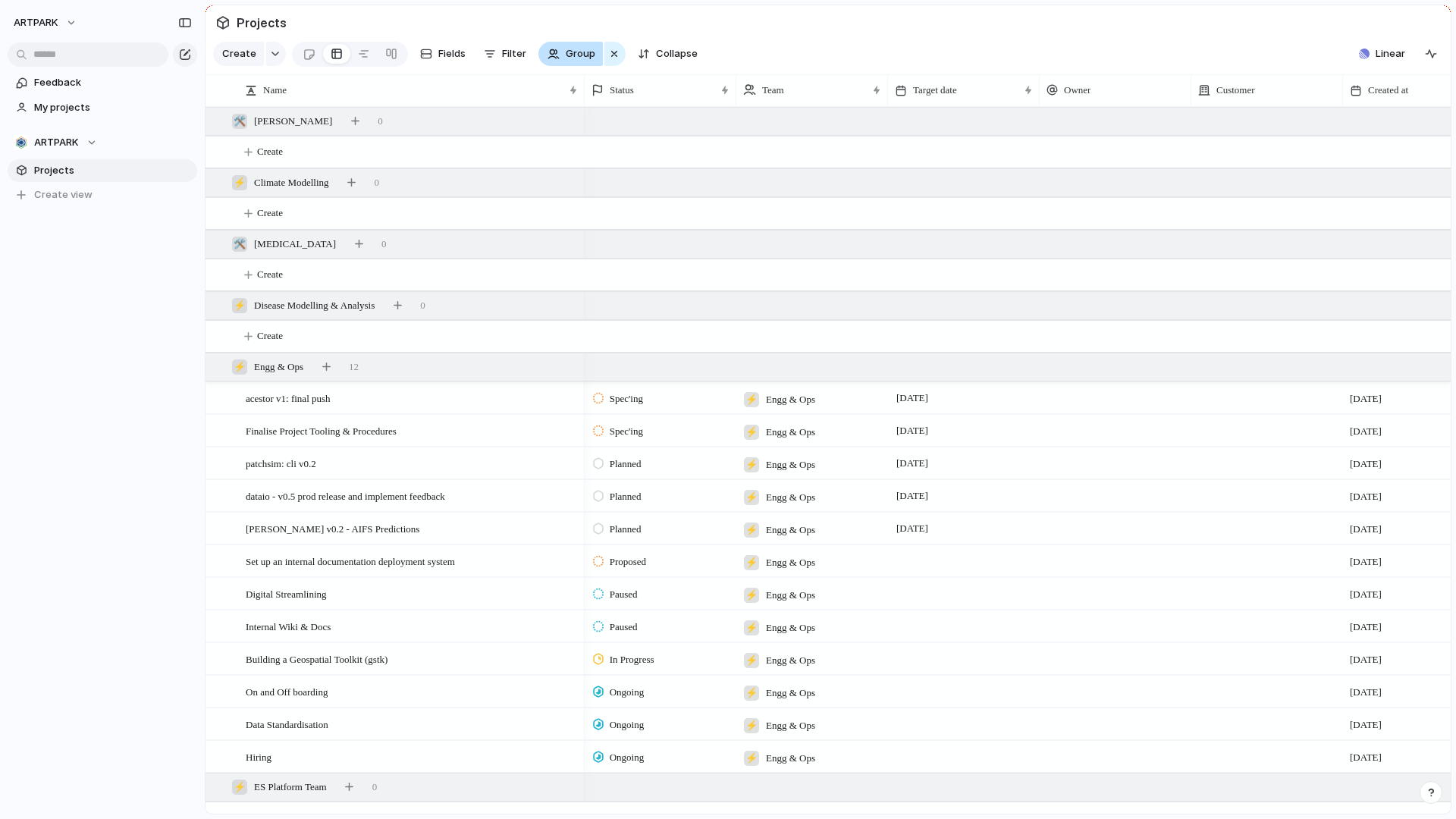
click at [599, 46] on div "Group" at bounding box center [581, 53] width 88 height 24
click at [610, 65] on button "button" at bounding box center [614, 53] width 21 height 24
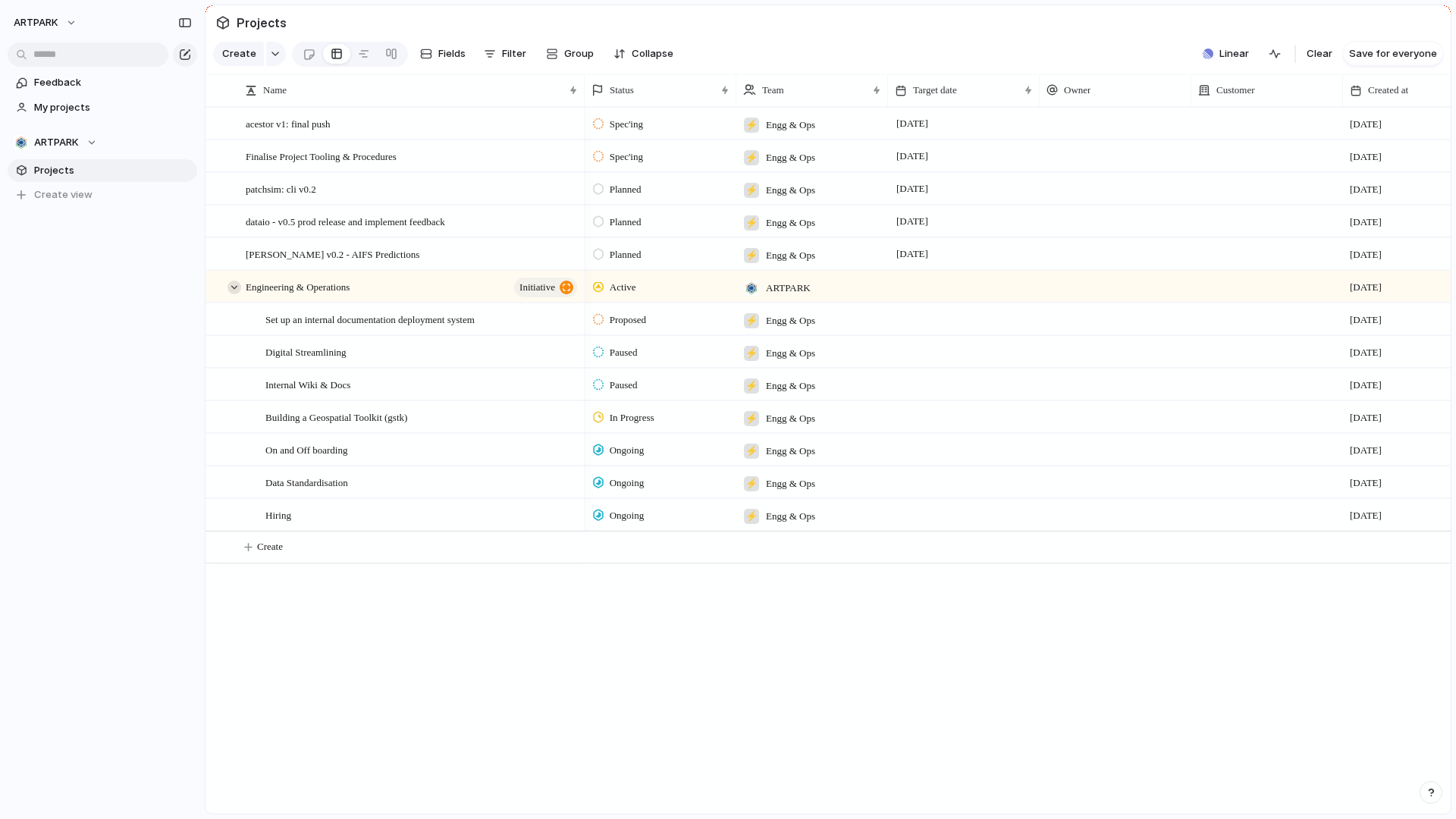
click at [232, 289] on div at bounding box center [234, 287] width 14 height 14
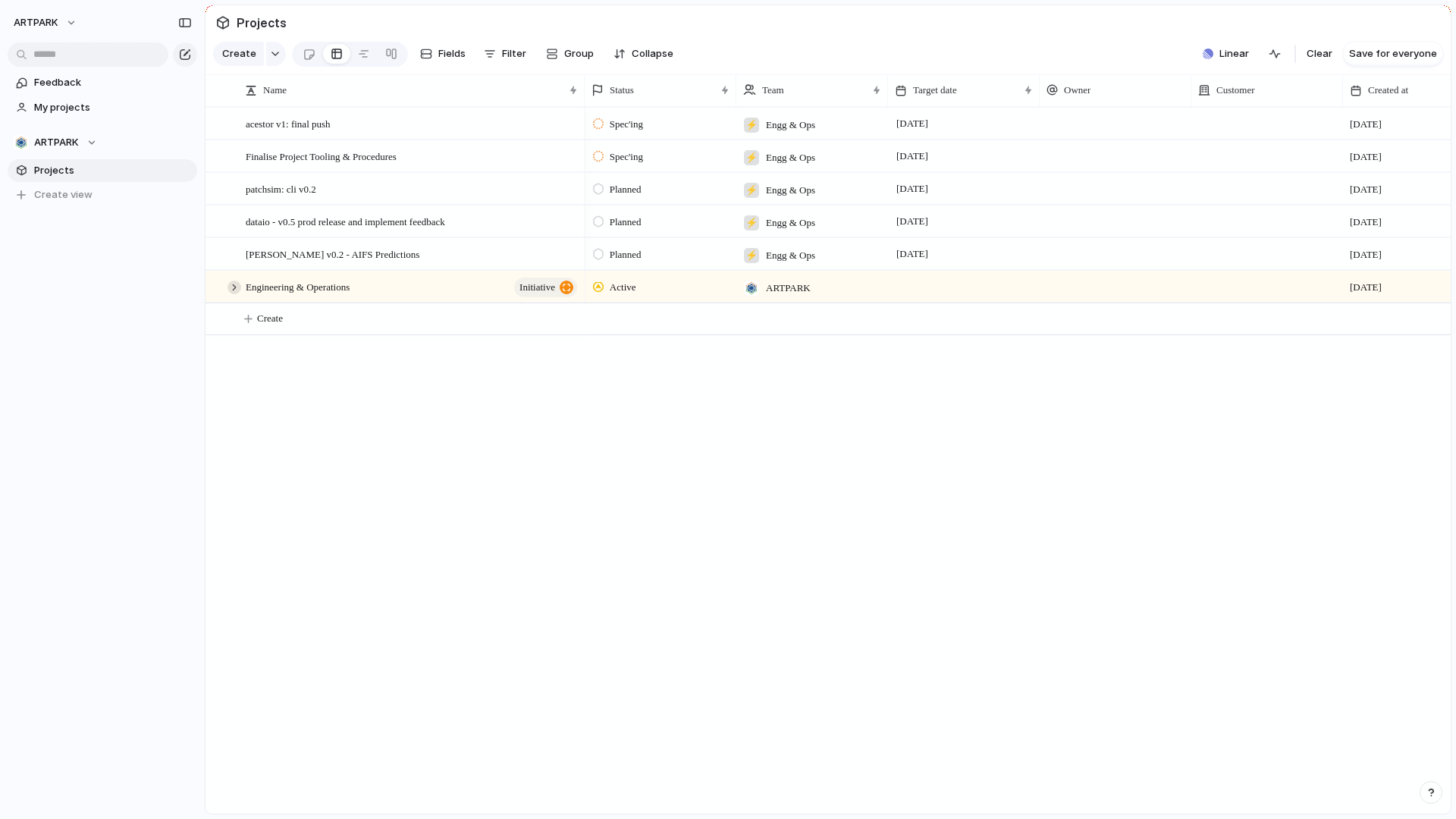
click at [232, 289] on div at bounding box center [234, 287] width 14 height 14
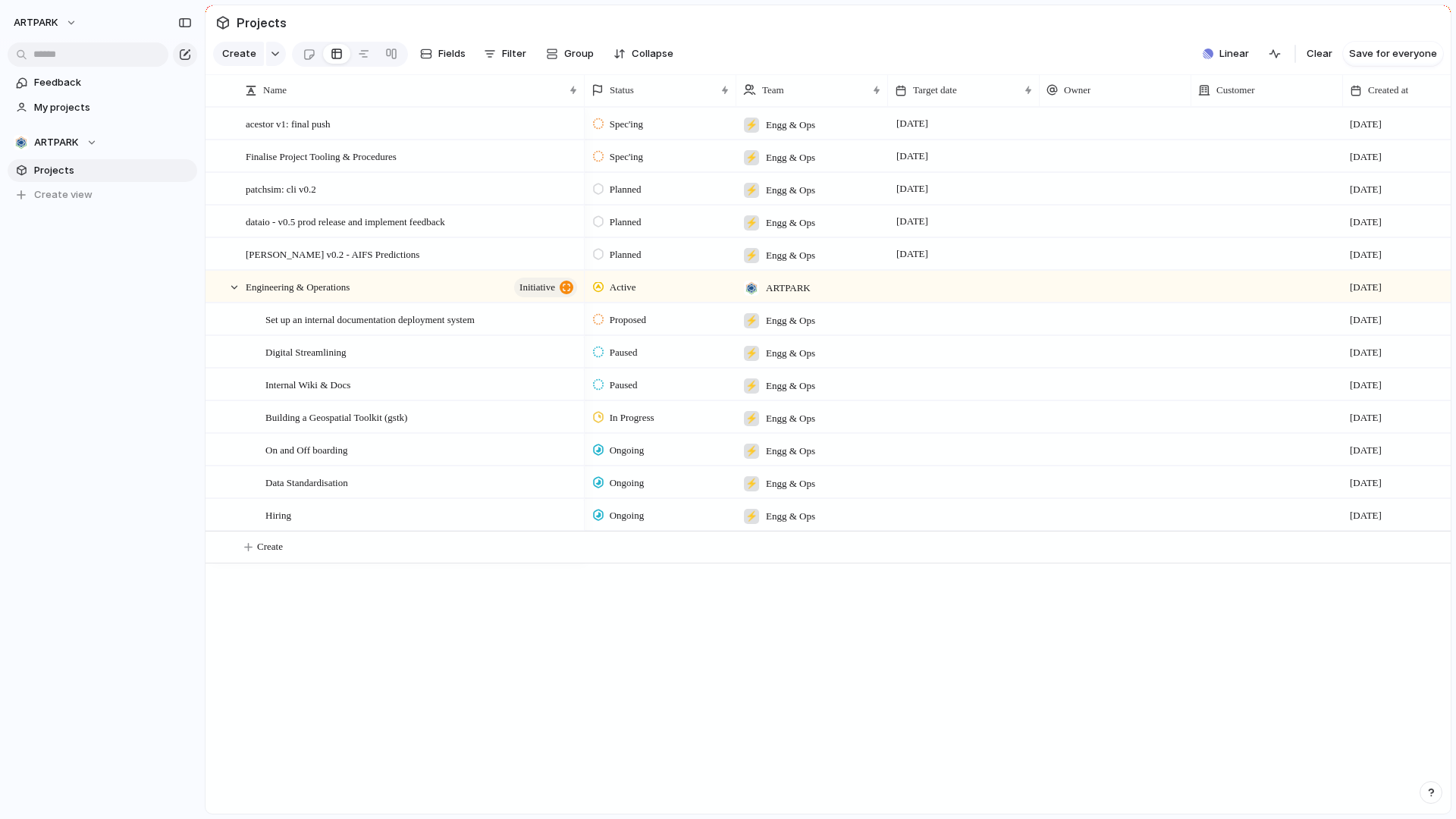
click at [619, 288] on span "Active" at bounding box center [622, 287] width 26 height 15
click at [603, 668] on div "Planned Active Completed" at bounding box center [728, 410] width 1456 height 819
click at [637, 287] on span "Active" at bounding box center [622, 287] width 26 height 15
click at [637, 393] on li "Completed" at bounding box center [650, 403] width 124 height 26
click at [233, 286] on div at bounding box center [234, 287] width 14 height 14
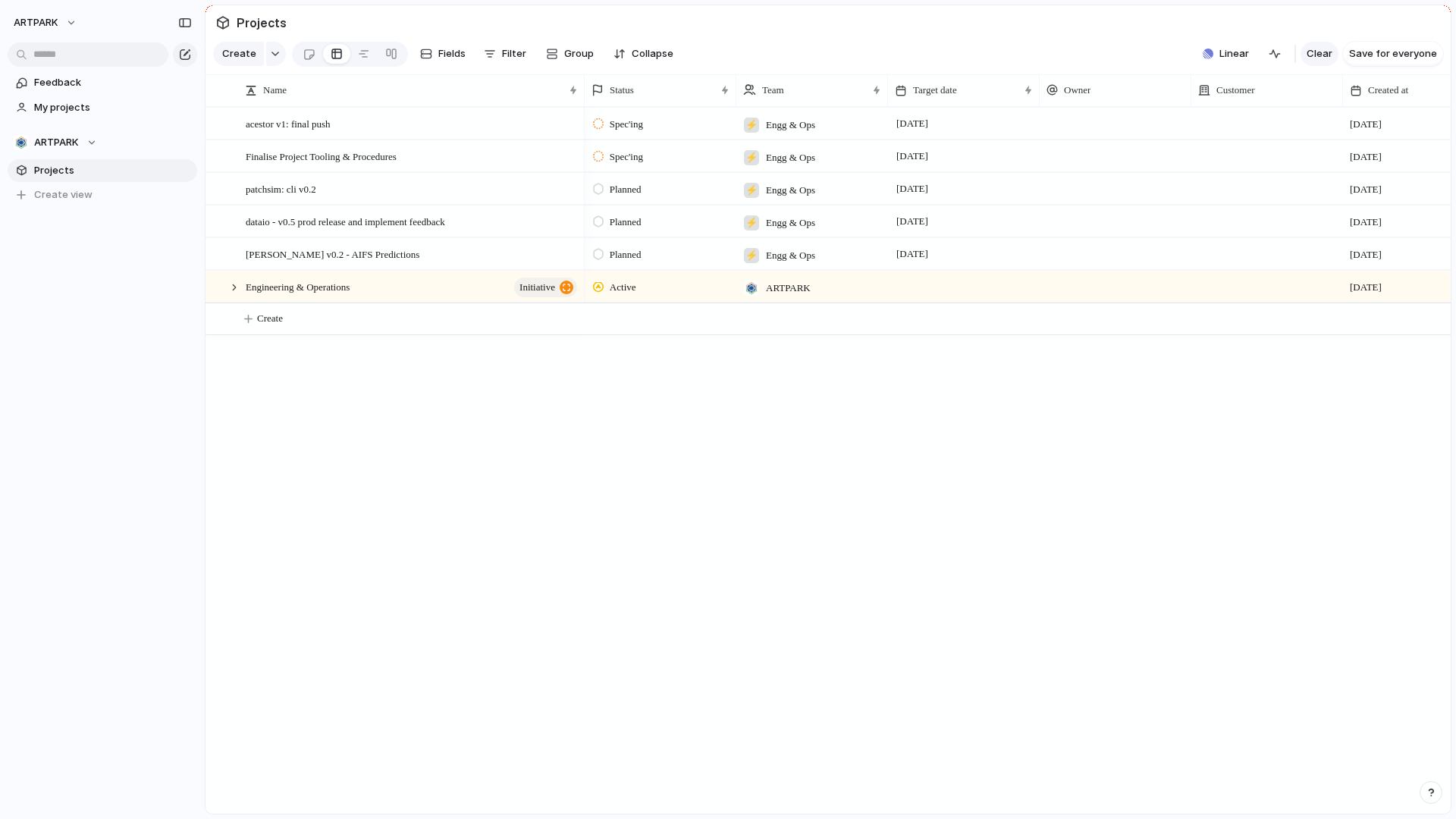
click at [1332, 56] on span "Clear" at bounding box center [1319, 53] width 26 height 15
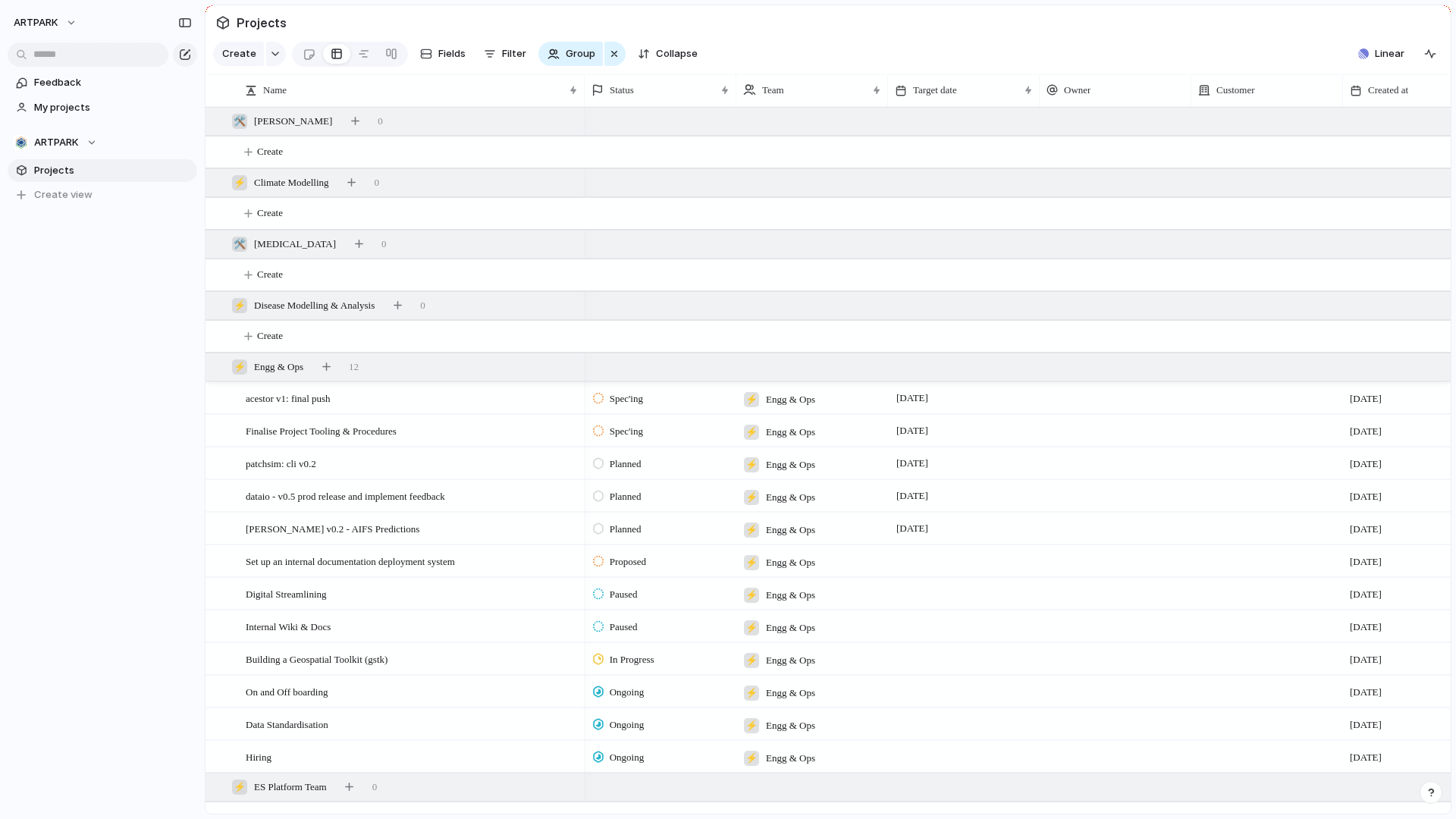
click at [613, 65] on div "Create Fields Filter Group Zoom Collapse" at bounding box center [459, 54] width 491 height 31
click at [610, 51] on div "button" at bounding box center [614, 53] width 12 height 18
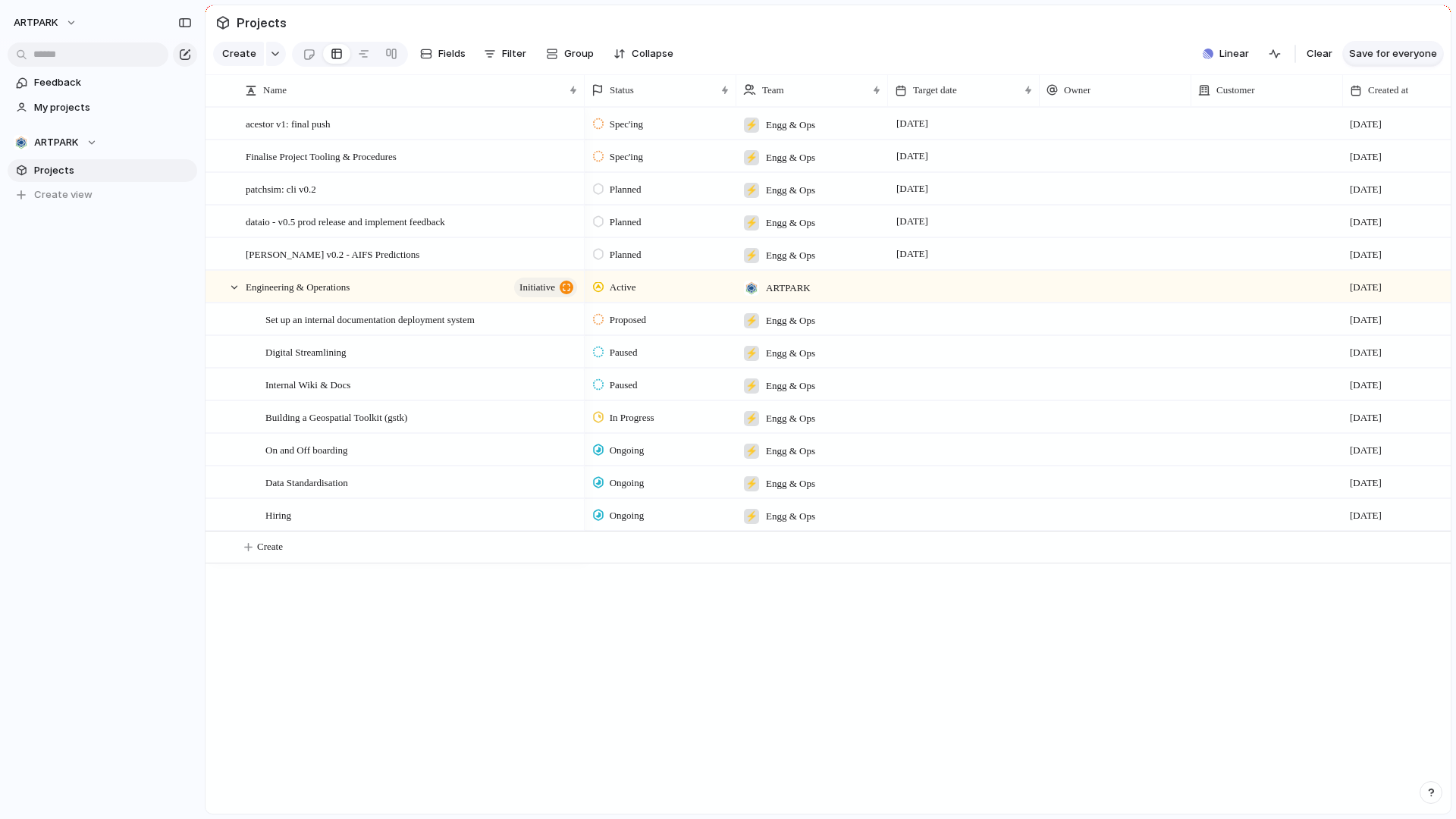
click at [1413, 52] on span "Save for everyone" at bounding box center [1393, 53] width 88 height 15
click at [1393, 52] on span "Linear" at bounding box center [1389, 53] width 30 height 15
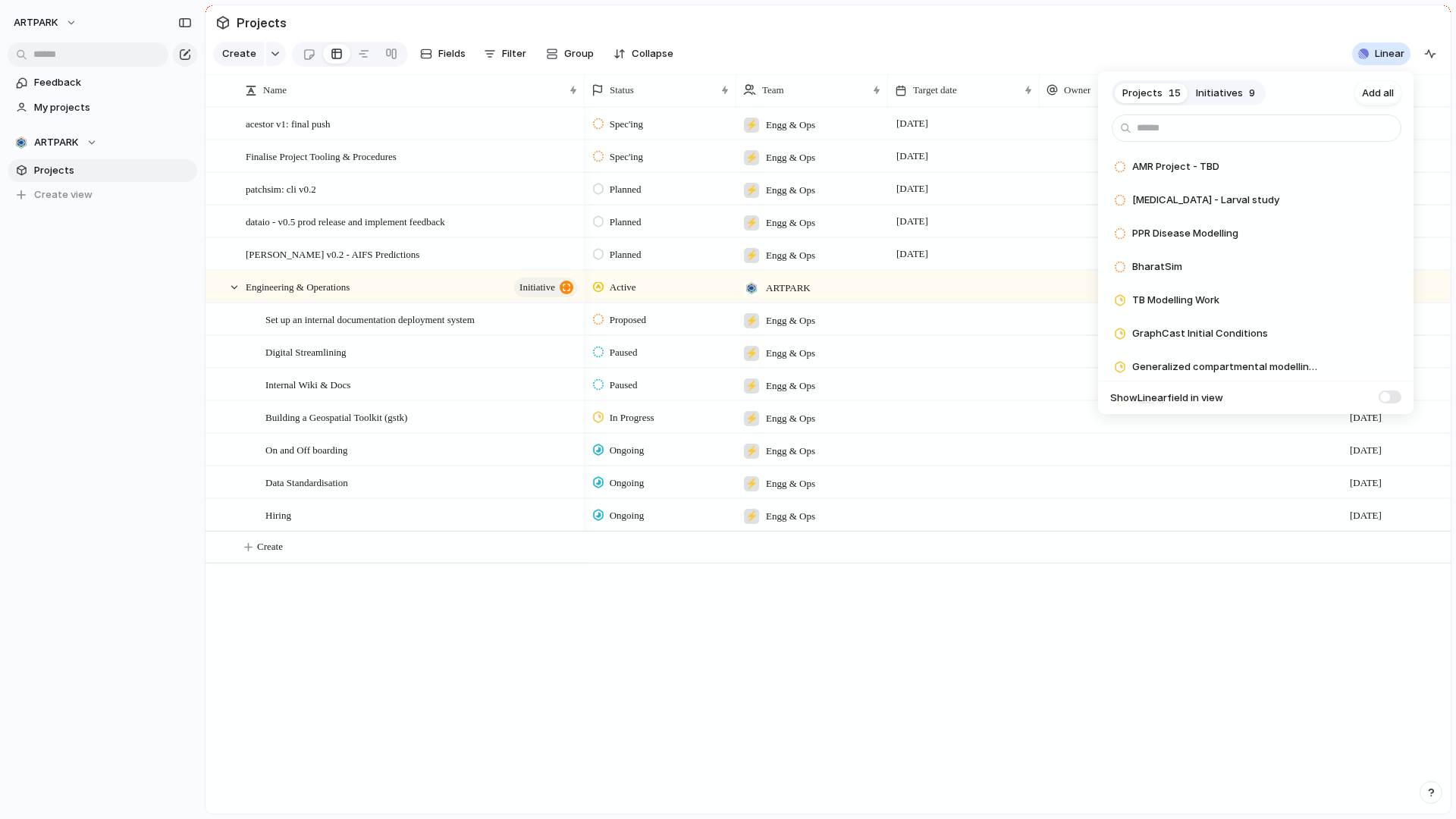
click at [646, 748] on div "Projects 15 Initiatives 9 Add all AMR Project - TBD Add [MEDICAL_DATA] - Larval…" at bounding box center [728, 410] width 1456 height 819
